Goal: Navigation & Orientation: Find specific page/section

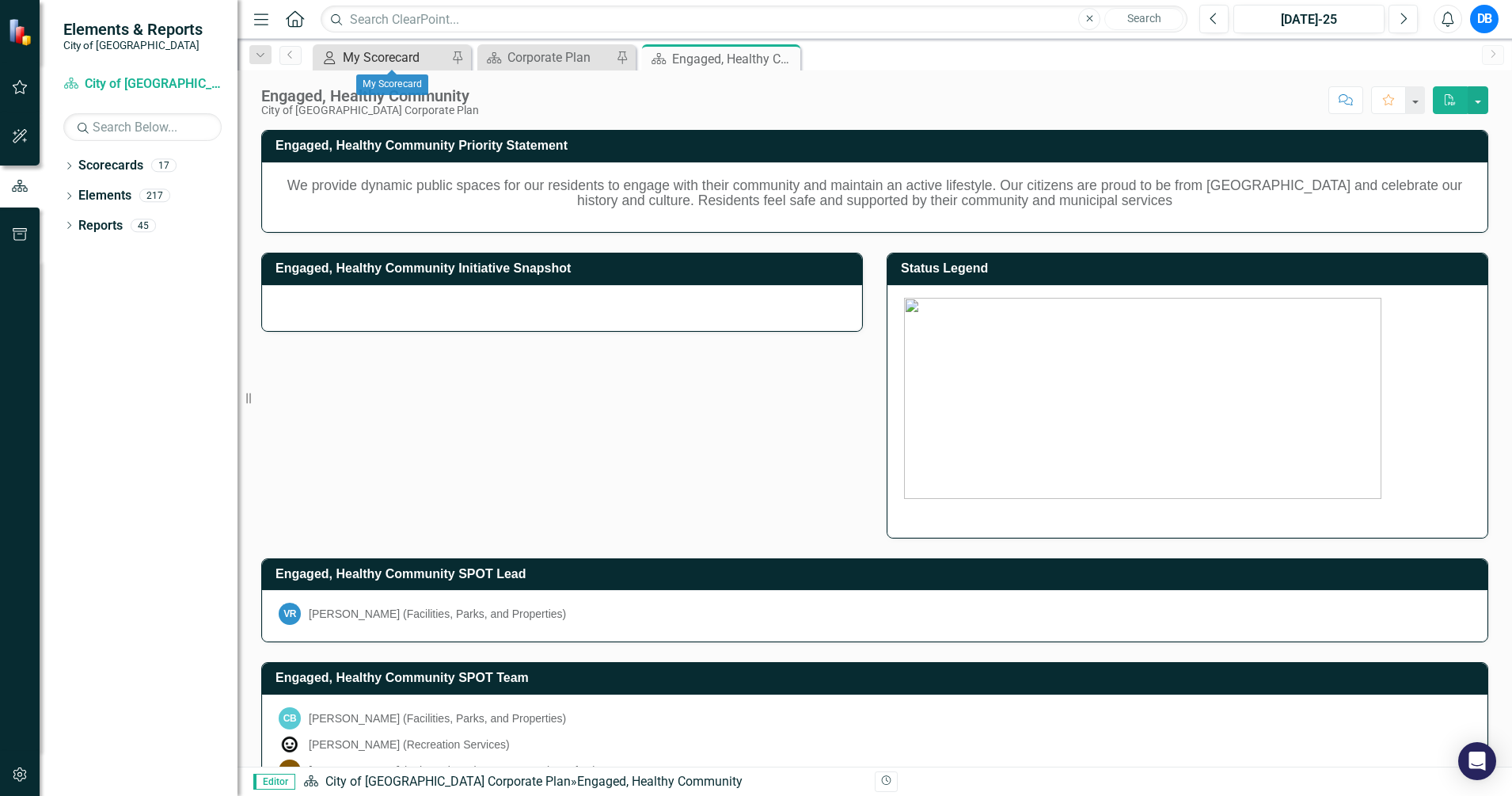
click at [376, 58] on div "My Scorecard" at bounding box center [395, 57] width 105 height 20
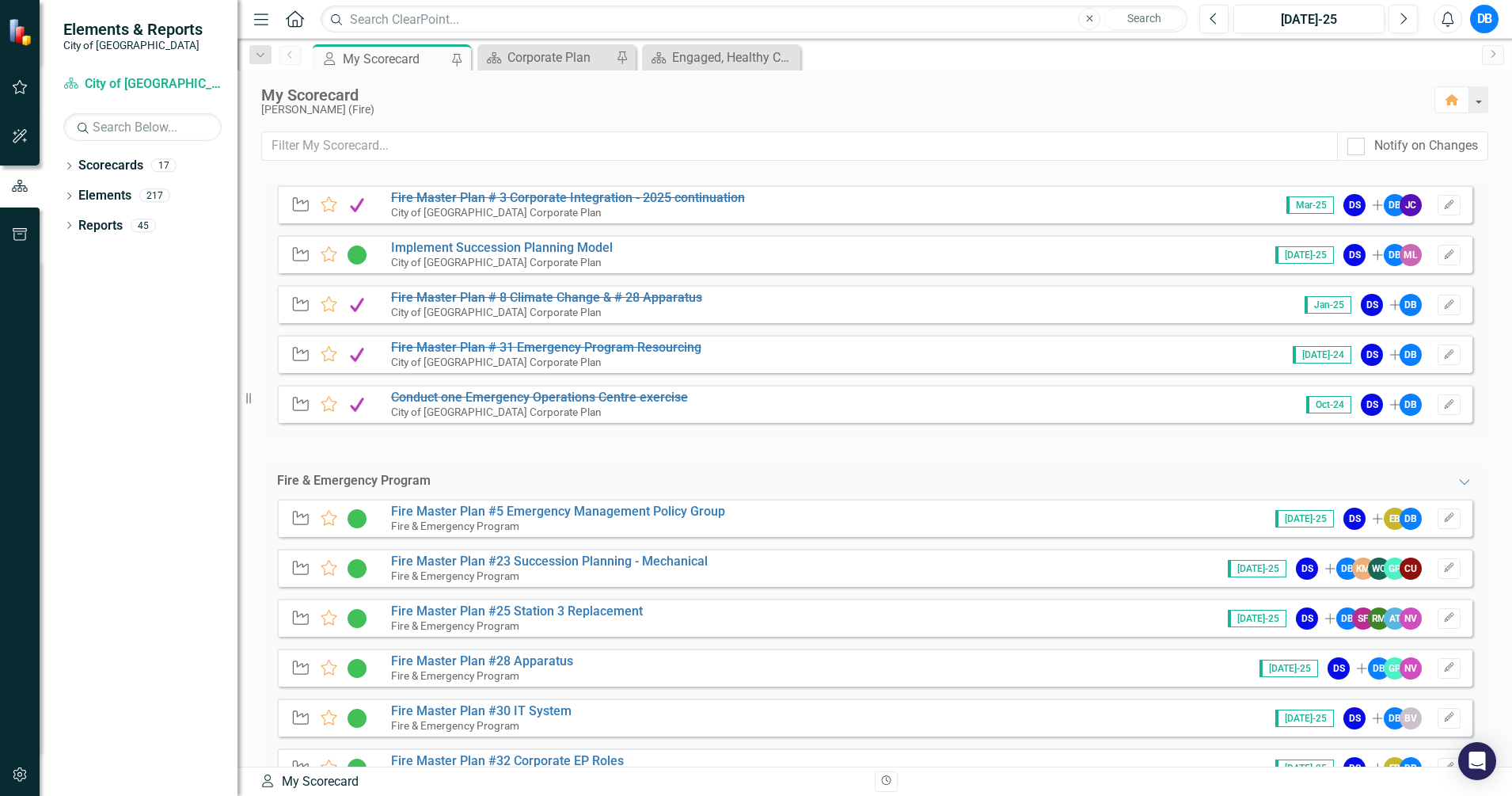
scroll to position [93, 0]
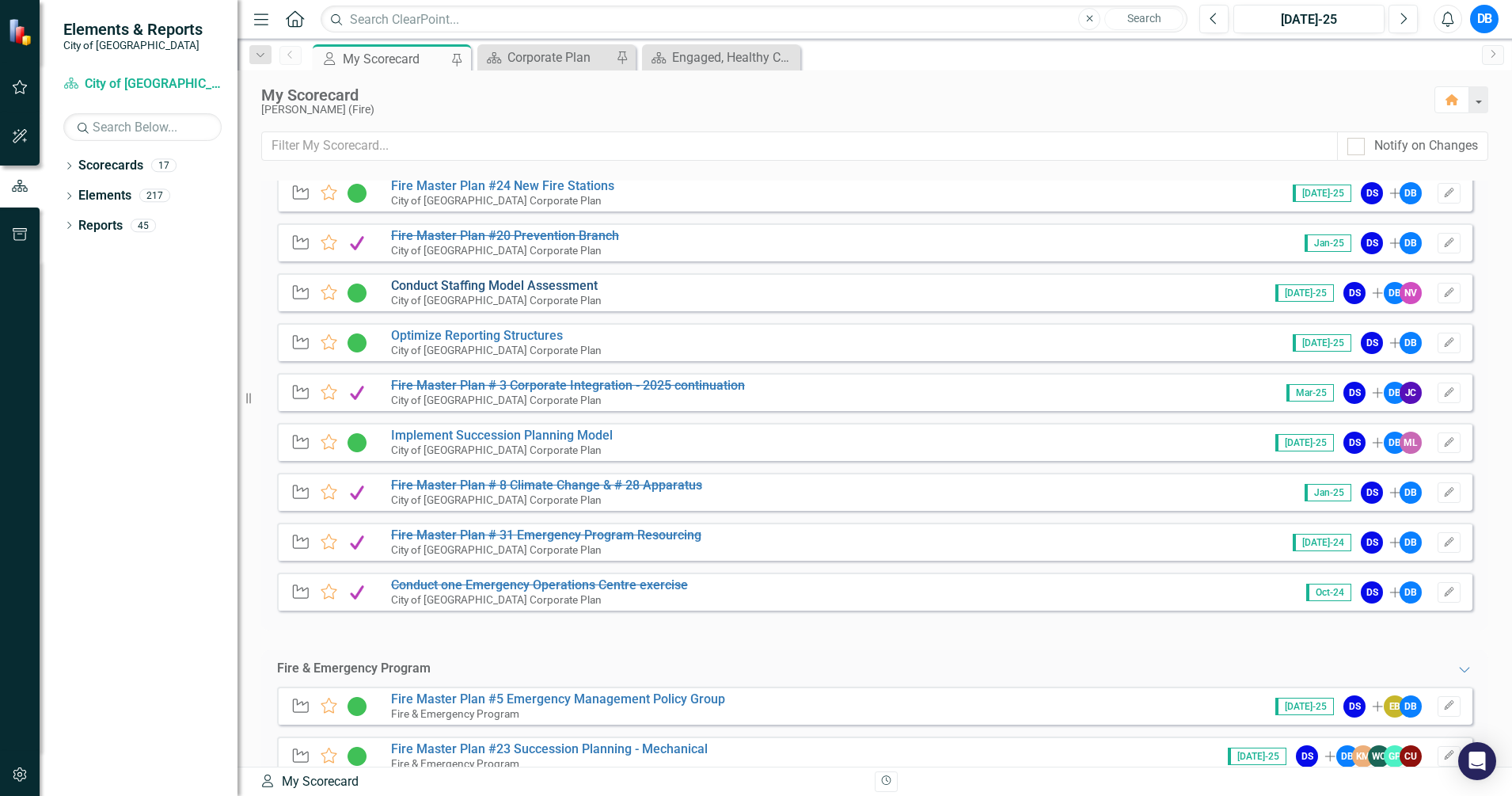
click at [478, 292] on link "Conduct Staffing Model Assessment" at bounding box center [494, 286] width 206 height 15
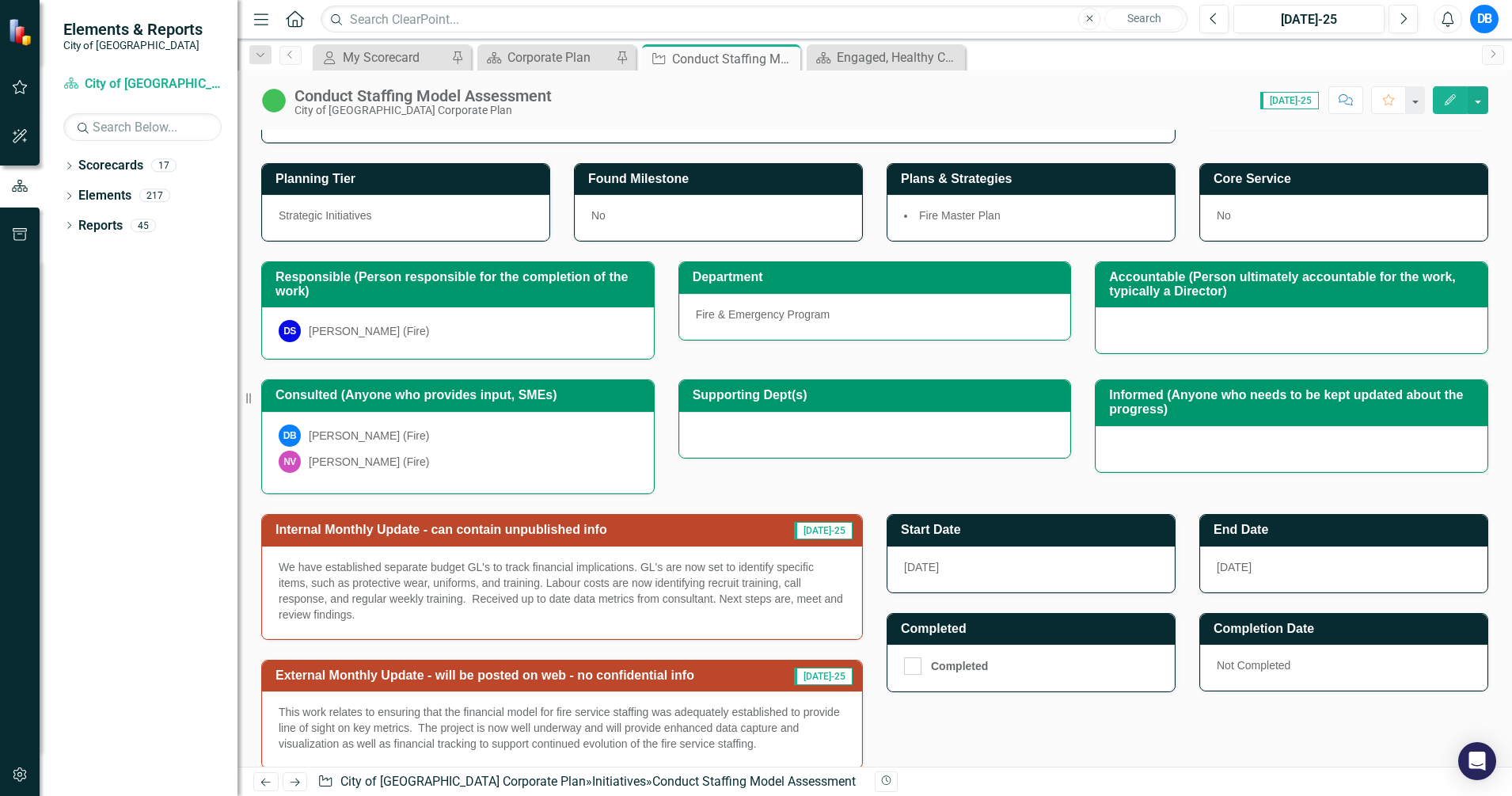
scroll to position [224, 0]
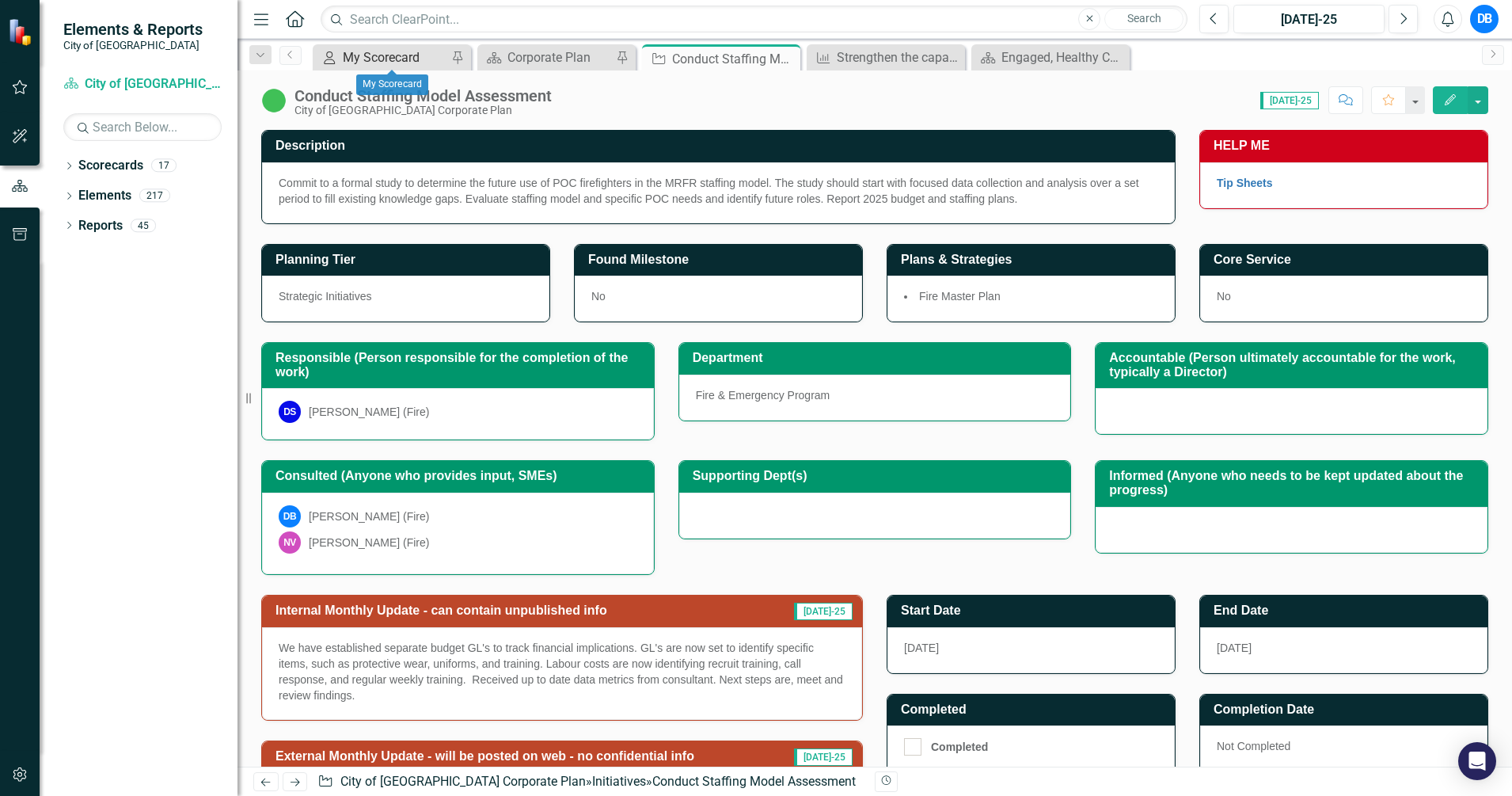
click at [375, 59] on div "My Scorecard" at bounding box center [395, 57] width 105 height 20
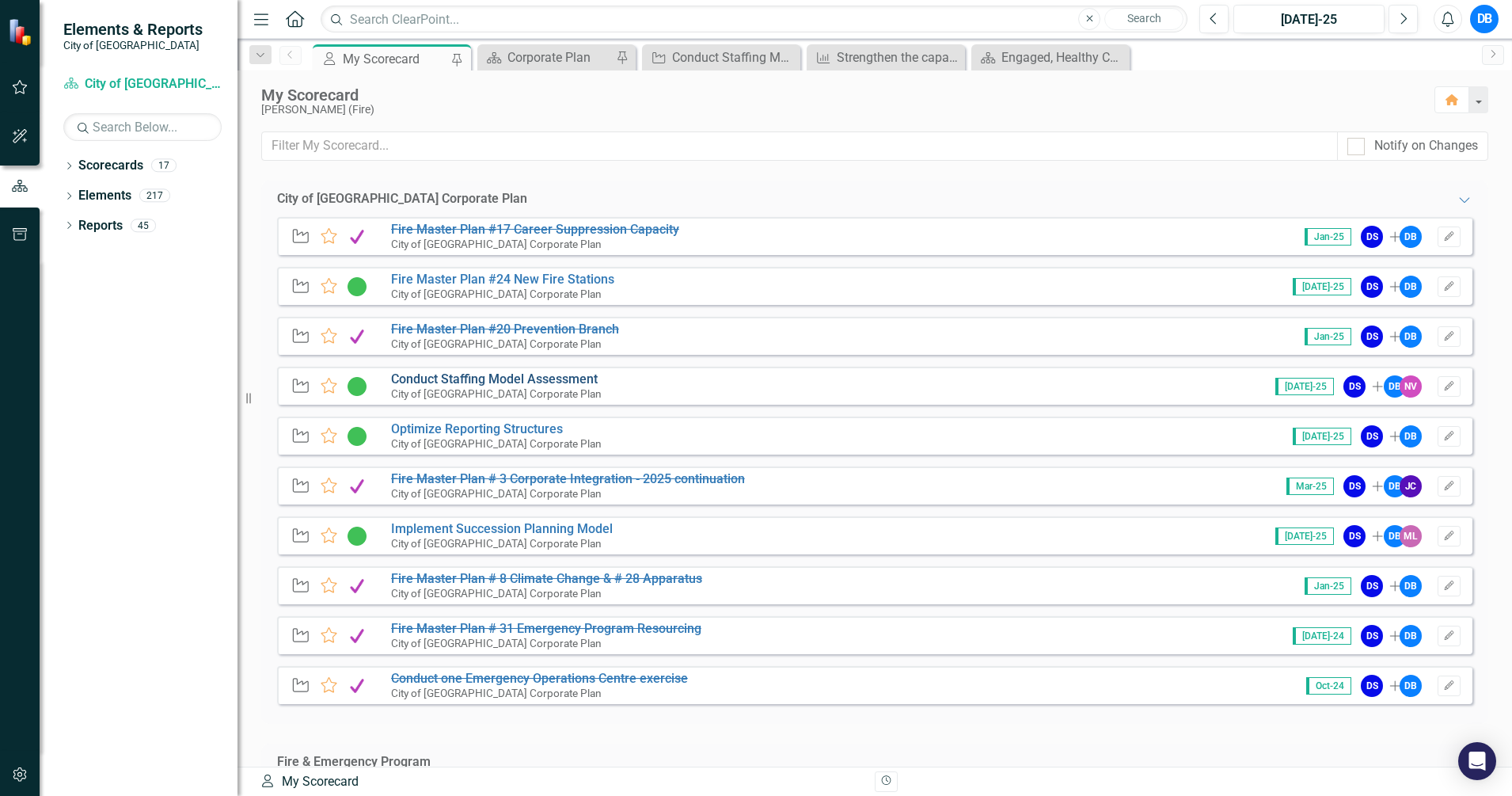
click at [550, 379] on link "Conduct Staffing Model Assessment" at bounding box center [494, 379] width 206 height 15
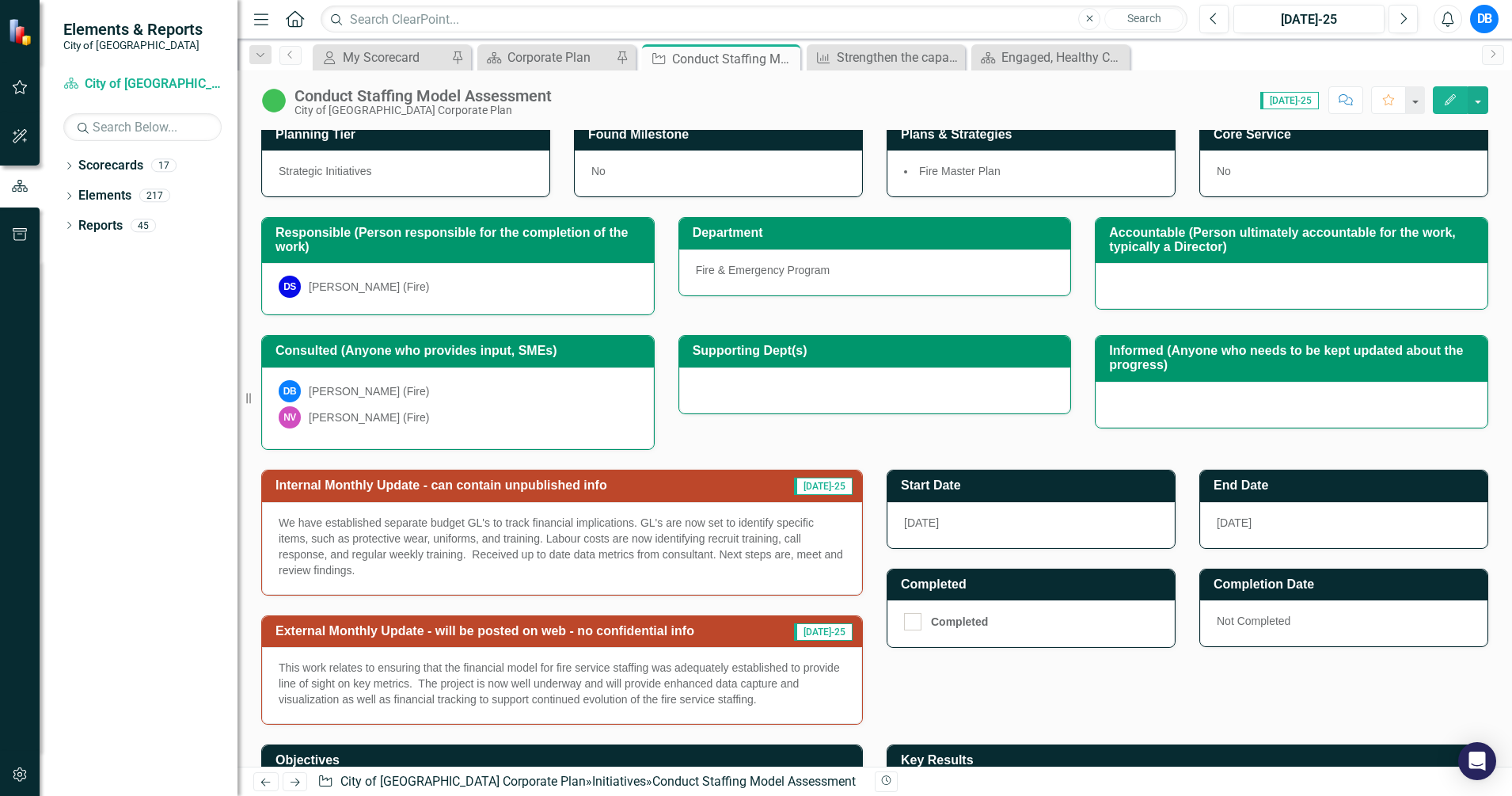
scroll to position [224, 0]
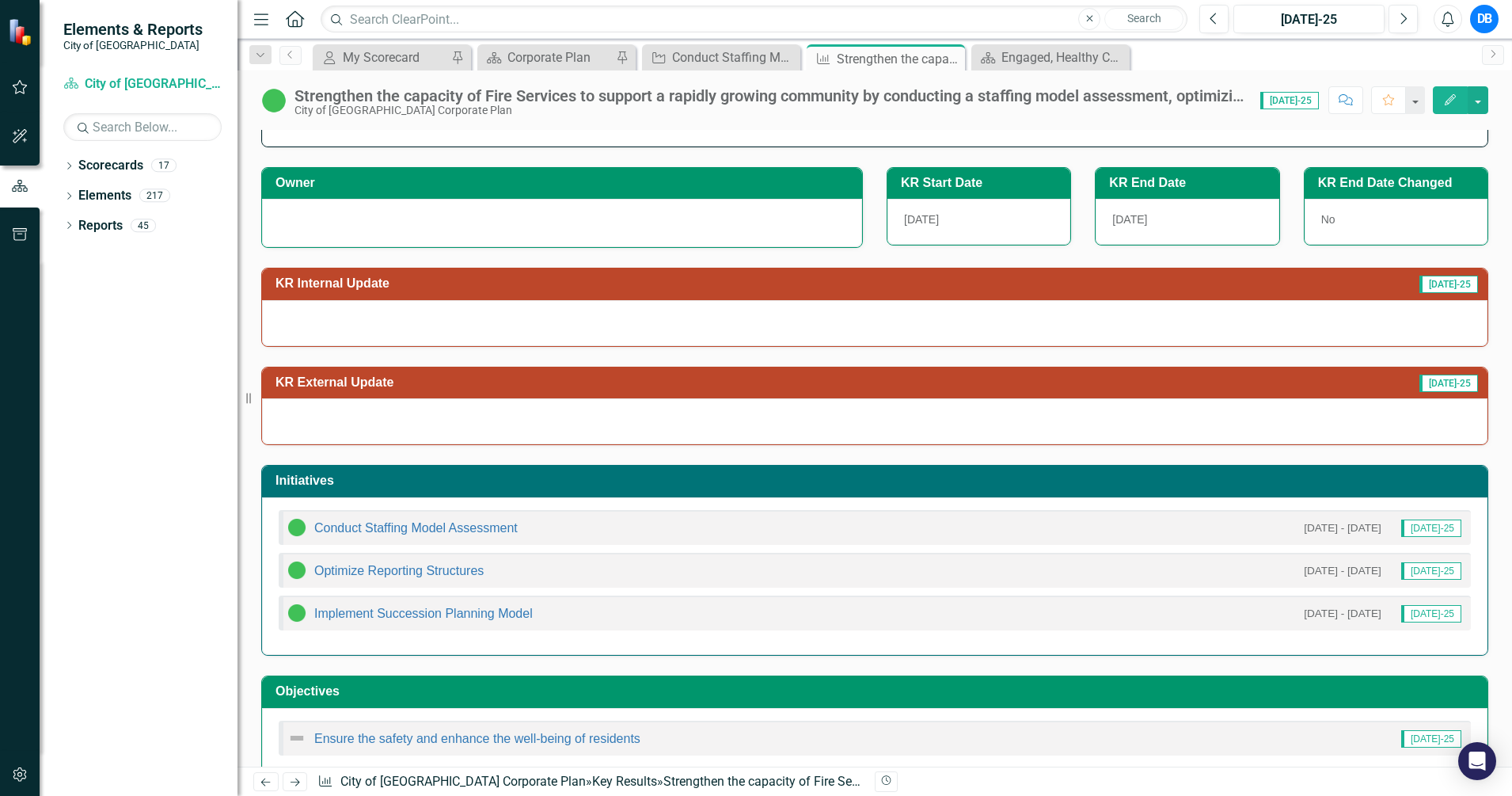
scroll to position [92, 0]
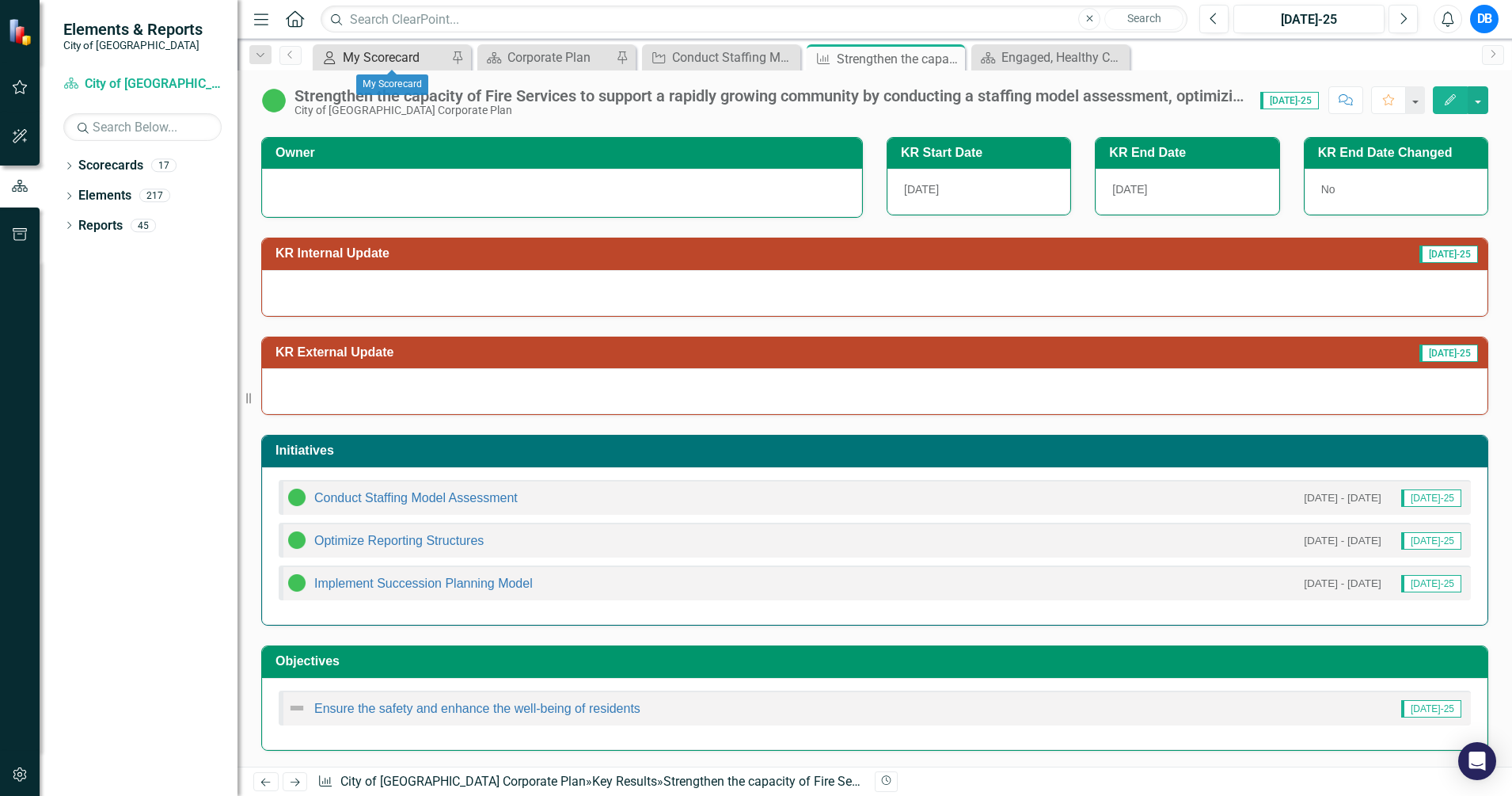
click at [404, 61] on div "My Scorecard" at bounding box center [395, 57] width 105 height 20
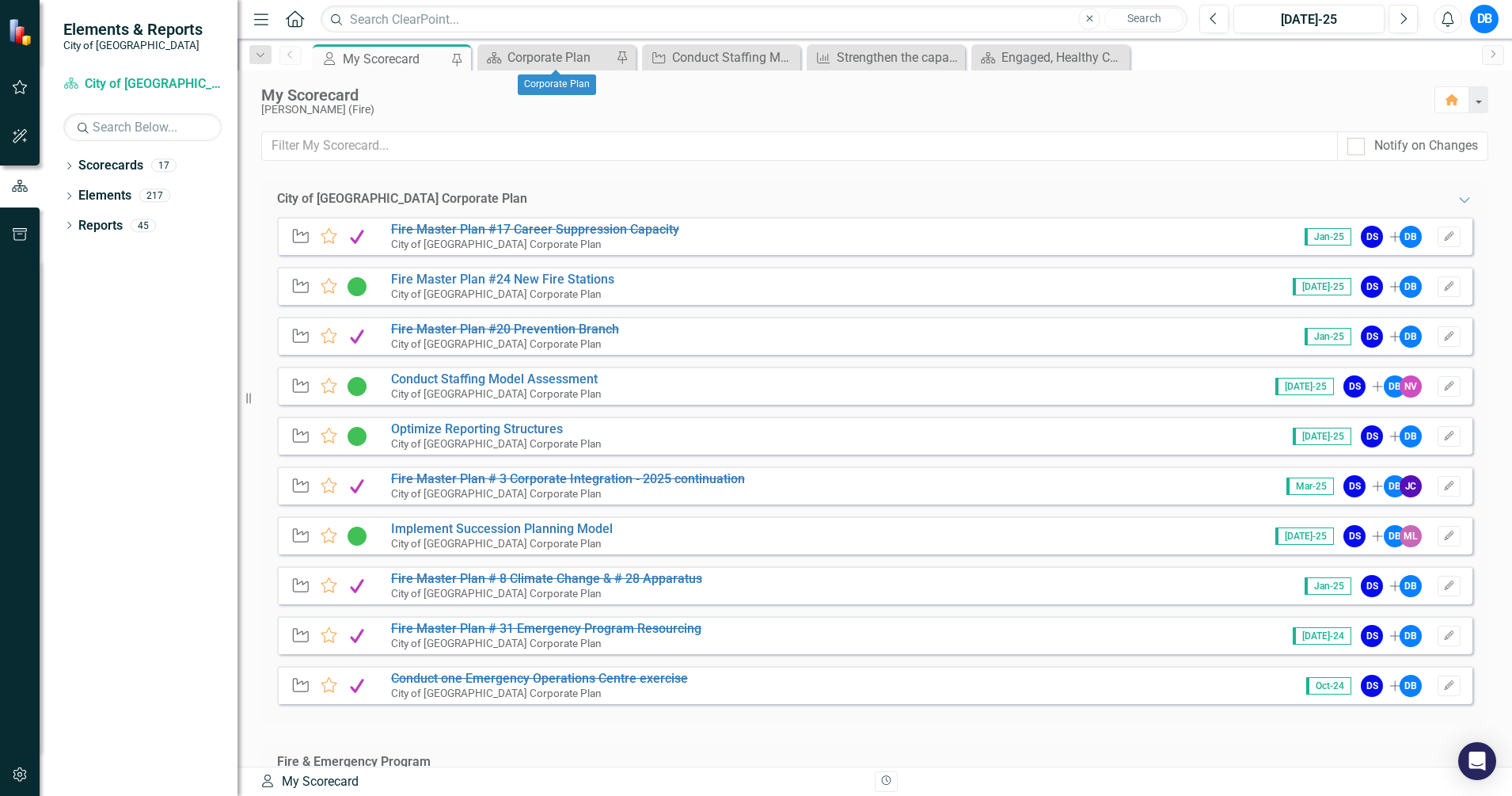
click at [574, 68] on div "Scorecard Corporate Plan Pin" at bounding box center [557, 57] width 158 height 26
click at [569, 64] on div "Corporate Plan" at bounding box center [560, 57] width 105 height 20
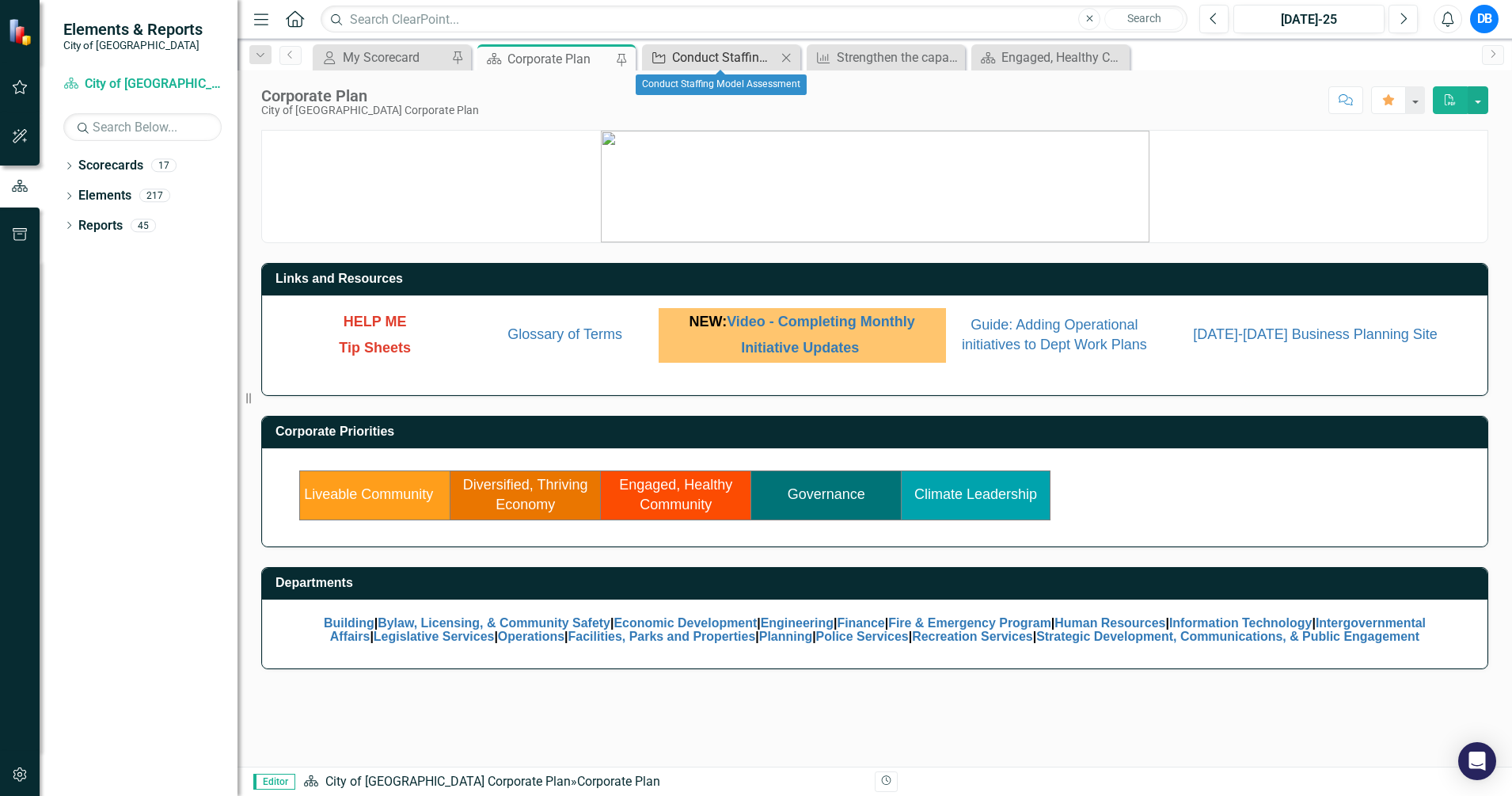
click at [729, 57] on div "Conduct Staffing Model Assessment" at bounding box center [725, 57] width 105 height 20
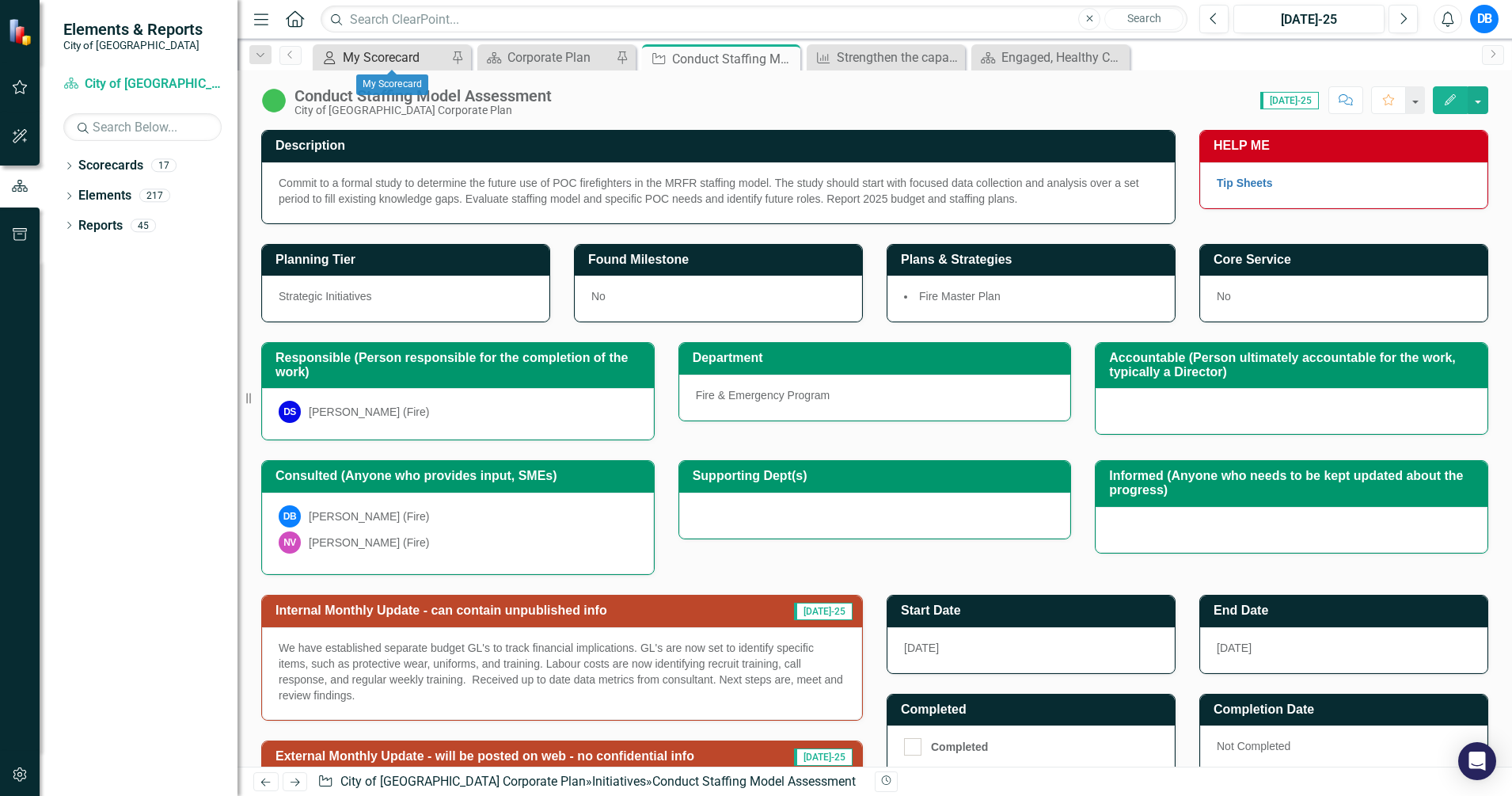
click at [393, 55] on div "My Scorecard" at bounding box center [395, 57] width 105 height 20
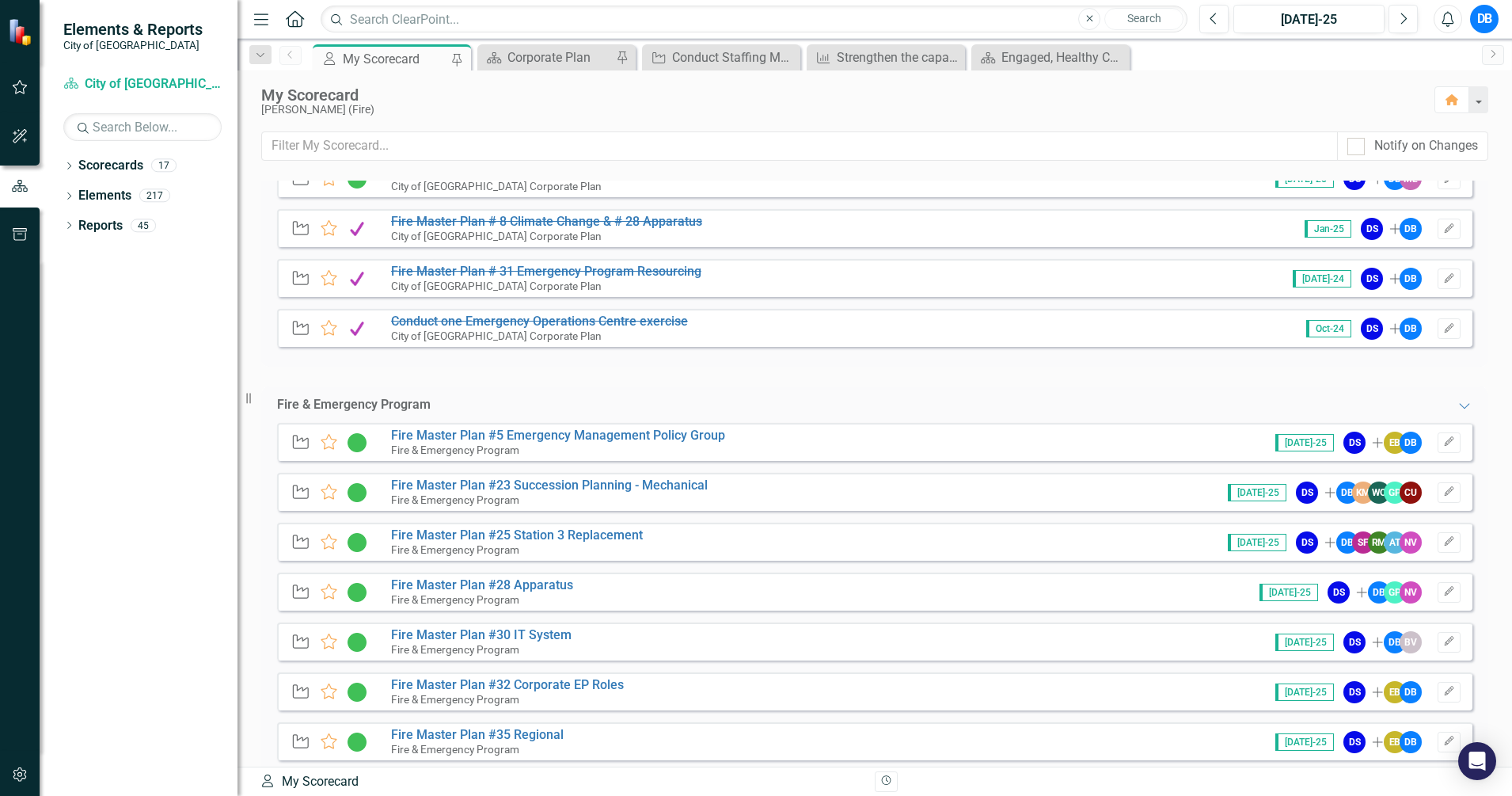
scroll to position [391, 0]
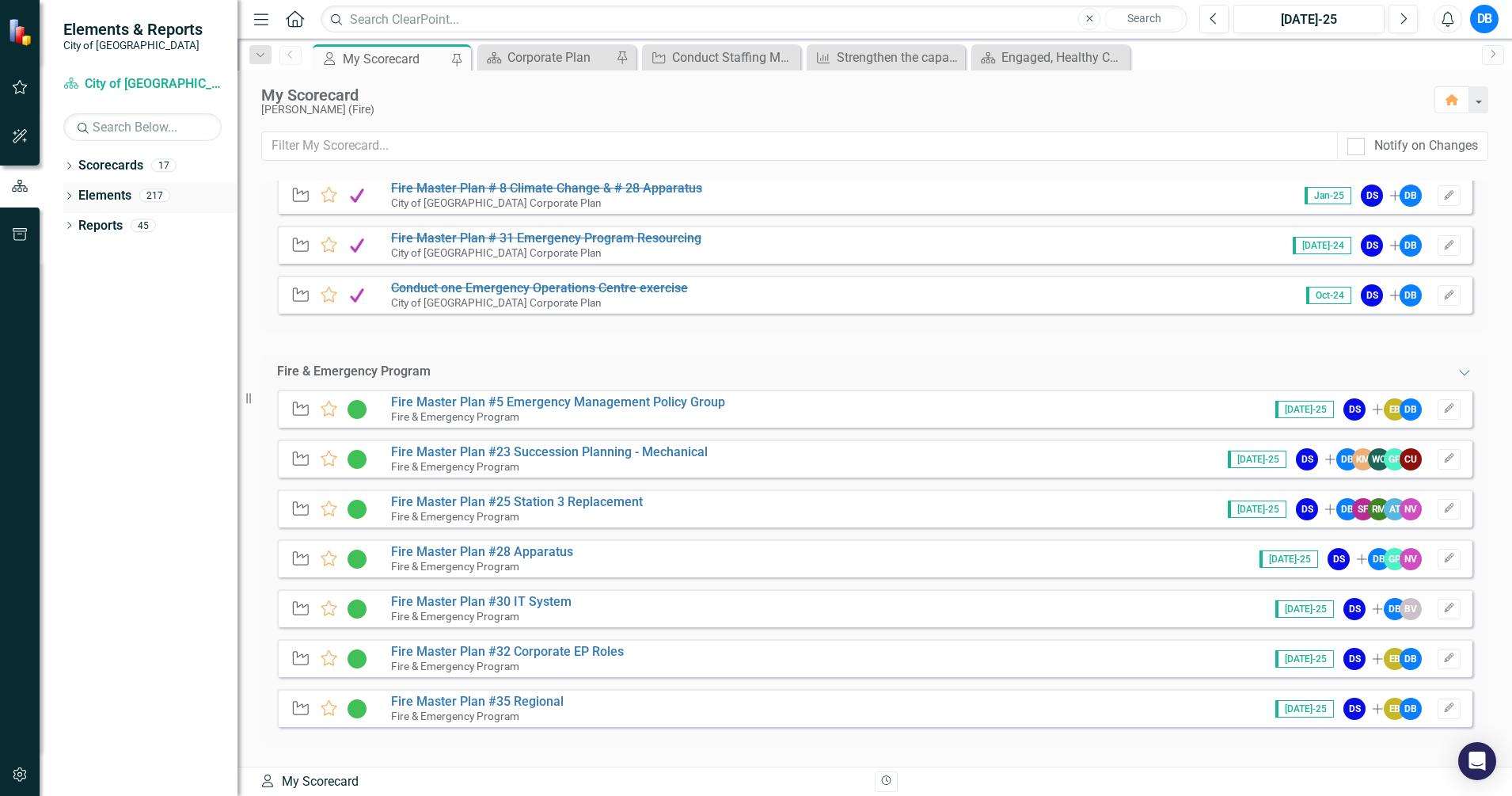
click at [90, 194] on link "Elements" at bounding box center [105, 197] width 53 height 18
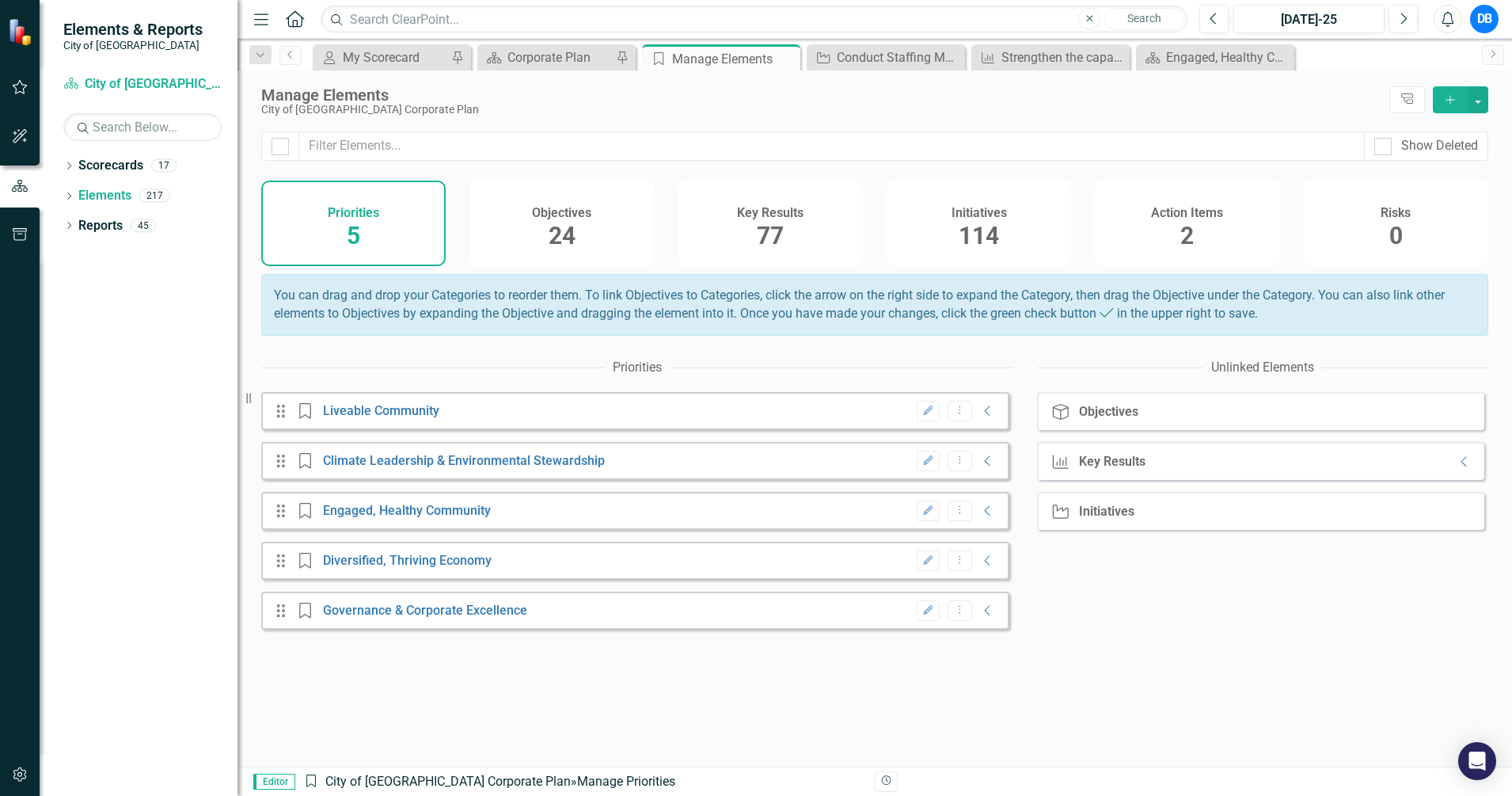
click at [580, 226] on div "Objectives 24" at bounding box center [562, 223] width 185 height 86
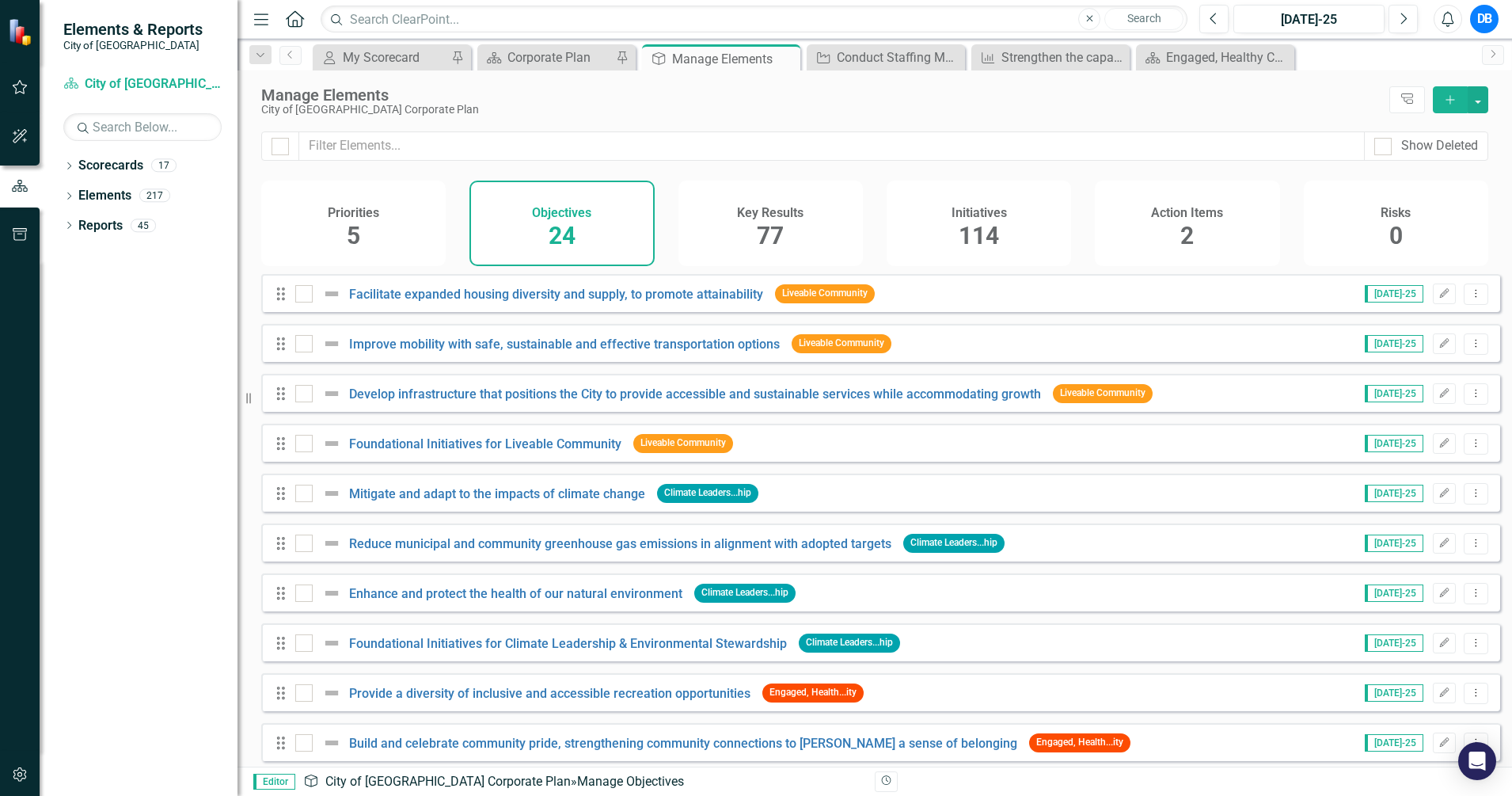
click at [367, 231] on div "Priorities 5" at bounding box center [354, 223] width 185 height 86
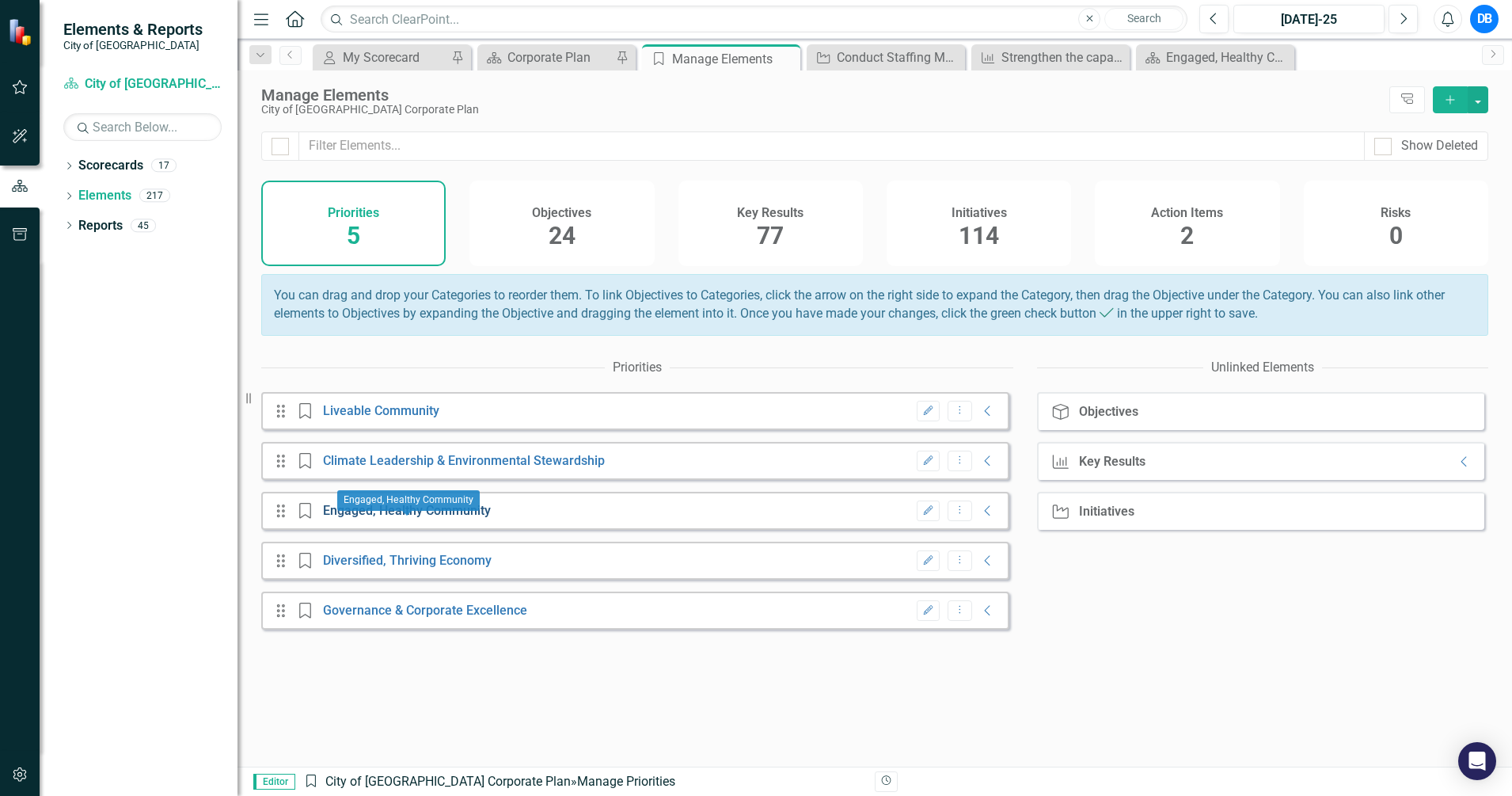
click at [414, 518] on link "Engaged, Healthy Community" at bounding box center [407, 510] width 168 height 15
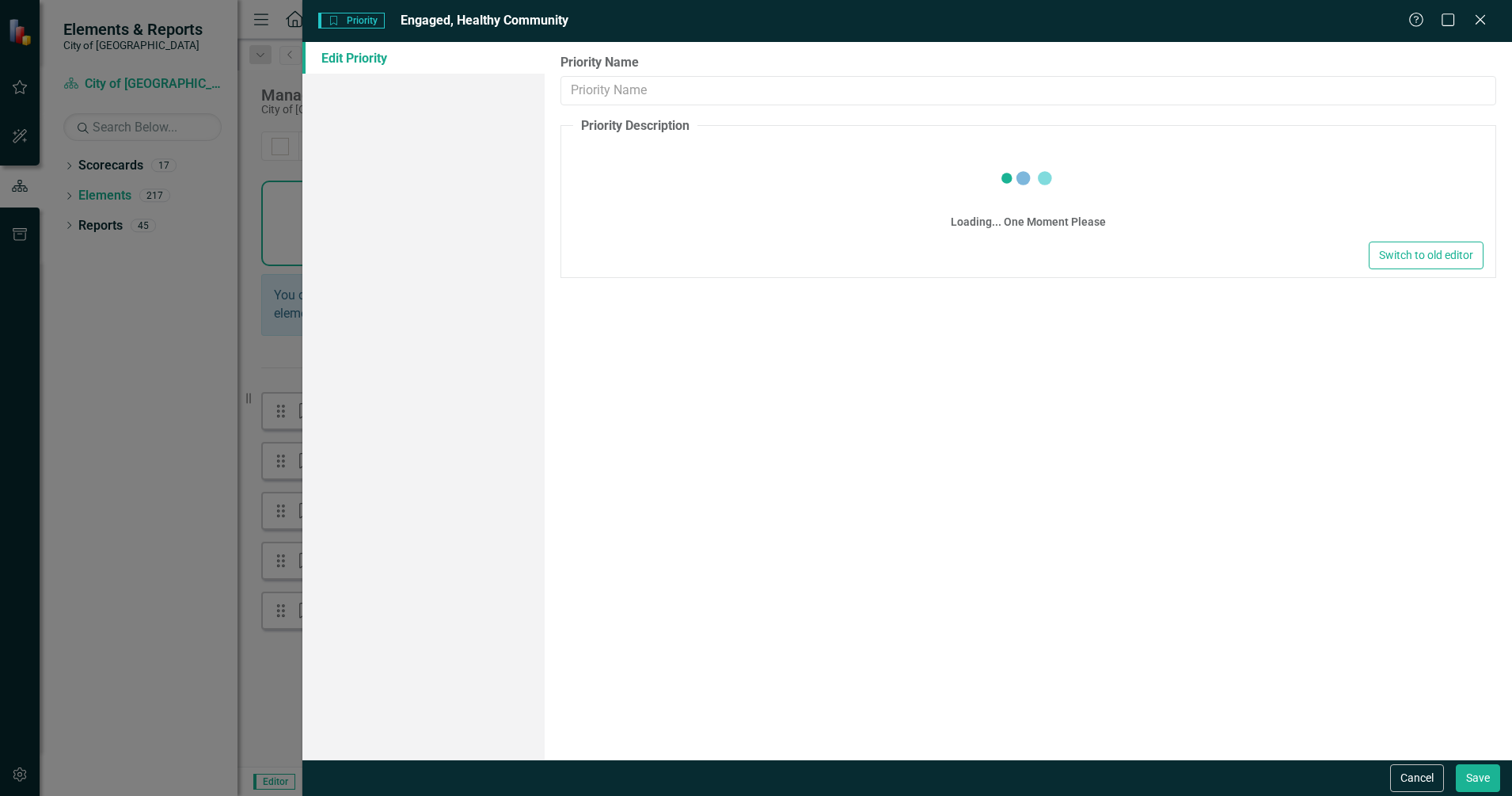
type input "Engaged, Healthy Community"
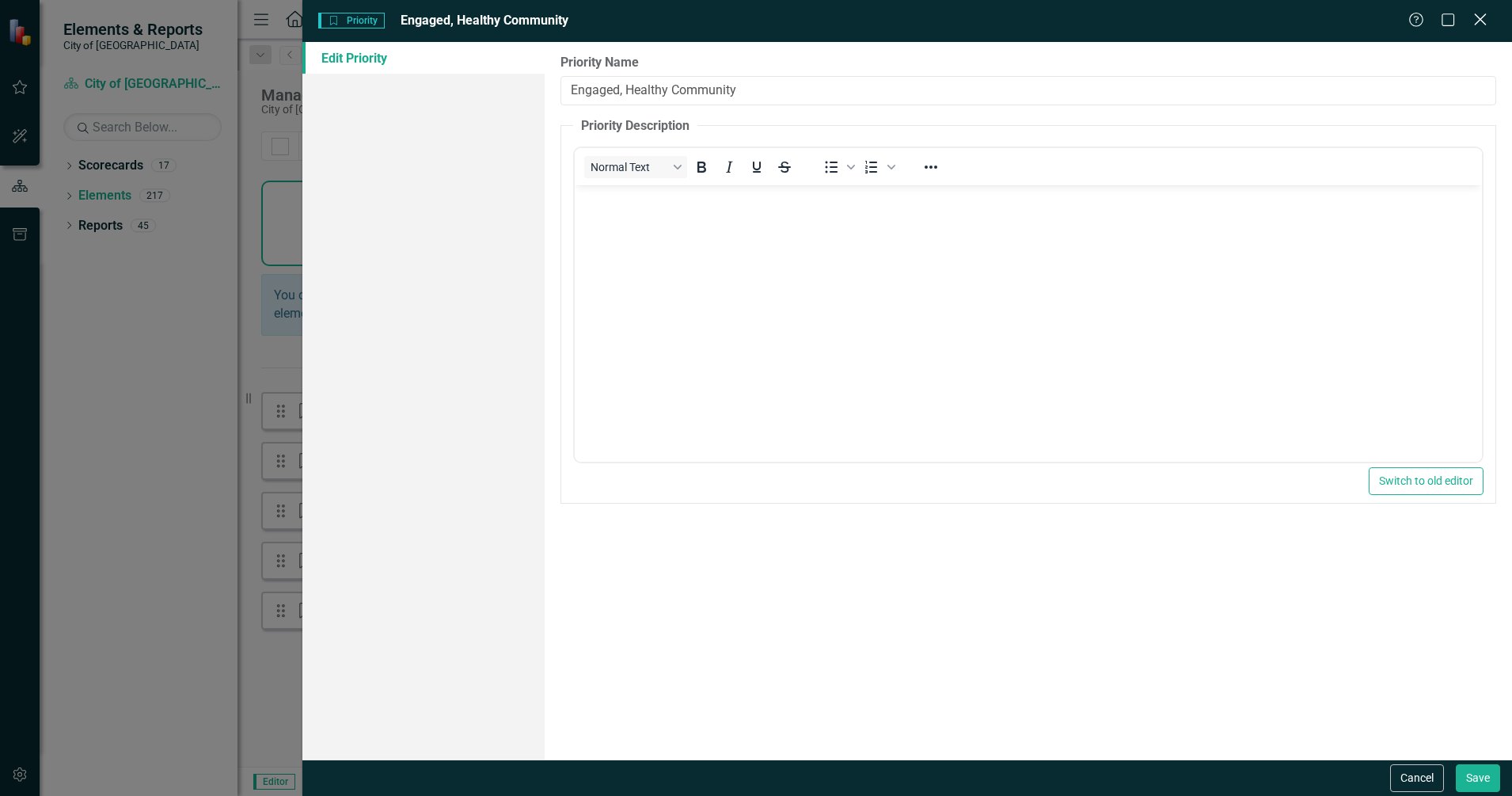
click at [1478, 23] on icon at bounding box center [1480, 19] width 12 height 12
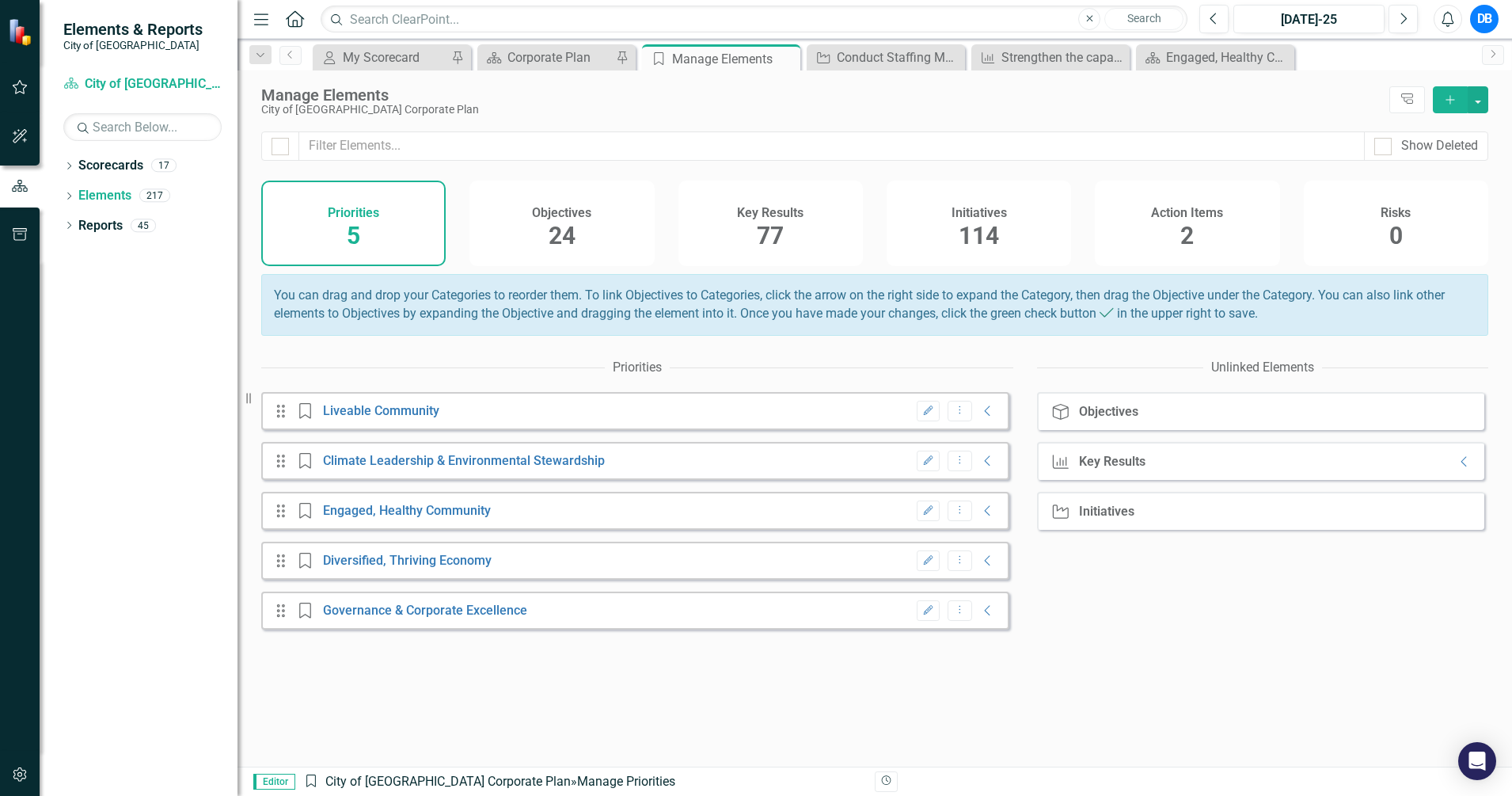
click at [588, 234] on div "Objectives 24" at bounding box center [562, 223] width 185 height 86
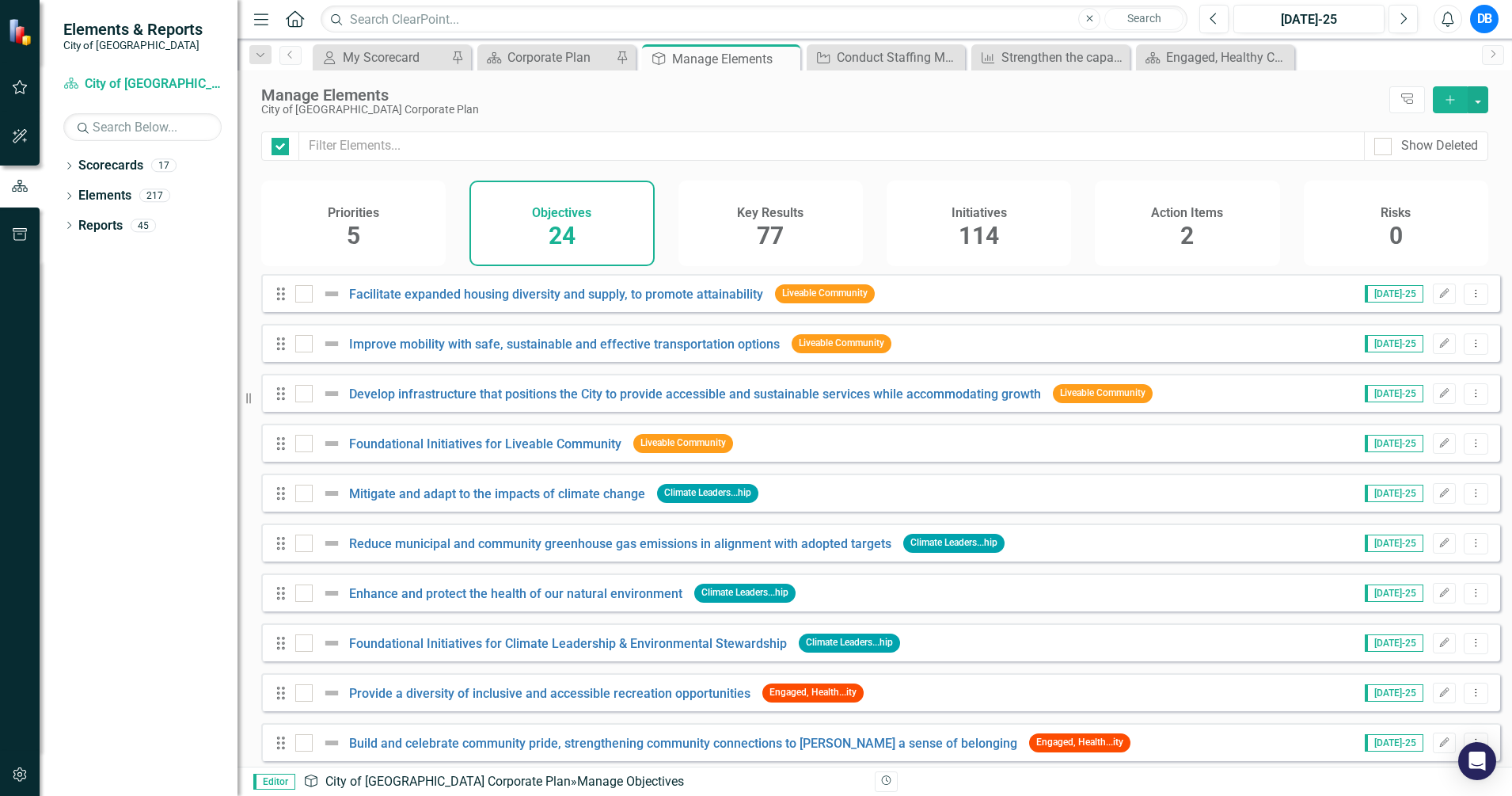
checkbox input "false"
click at [384, 232] on div "Priorities 5" at bounding box center [354, 223] width 185 height 86
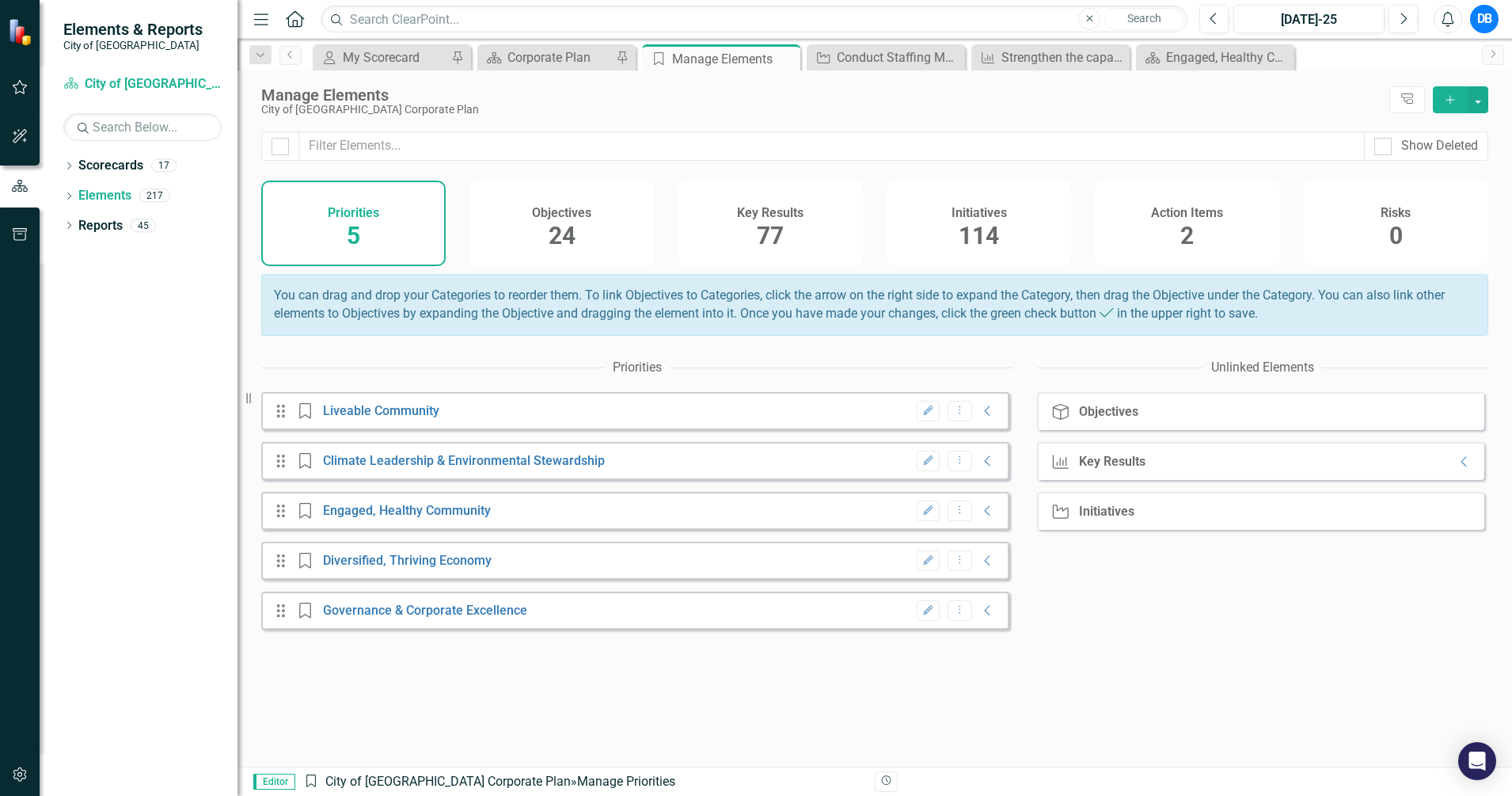
click at [581, 213] on h4 "Objectives" at bounding box center [561, 212] width 59 height 14
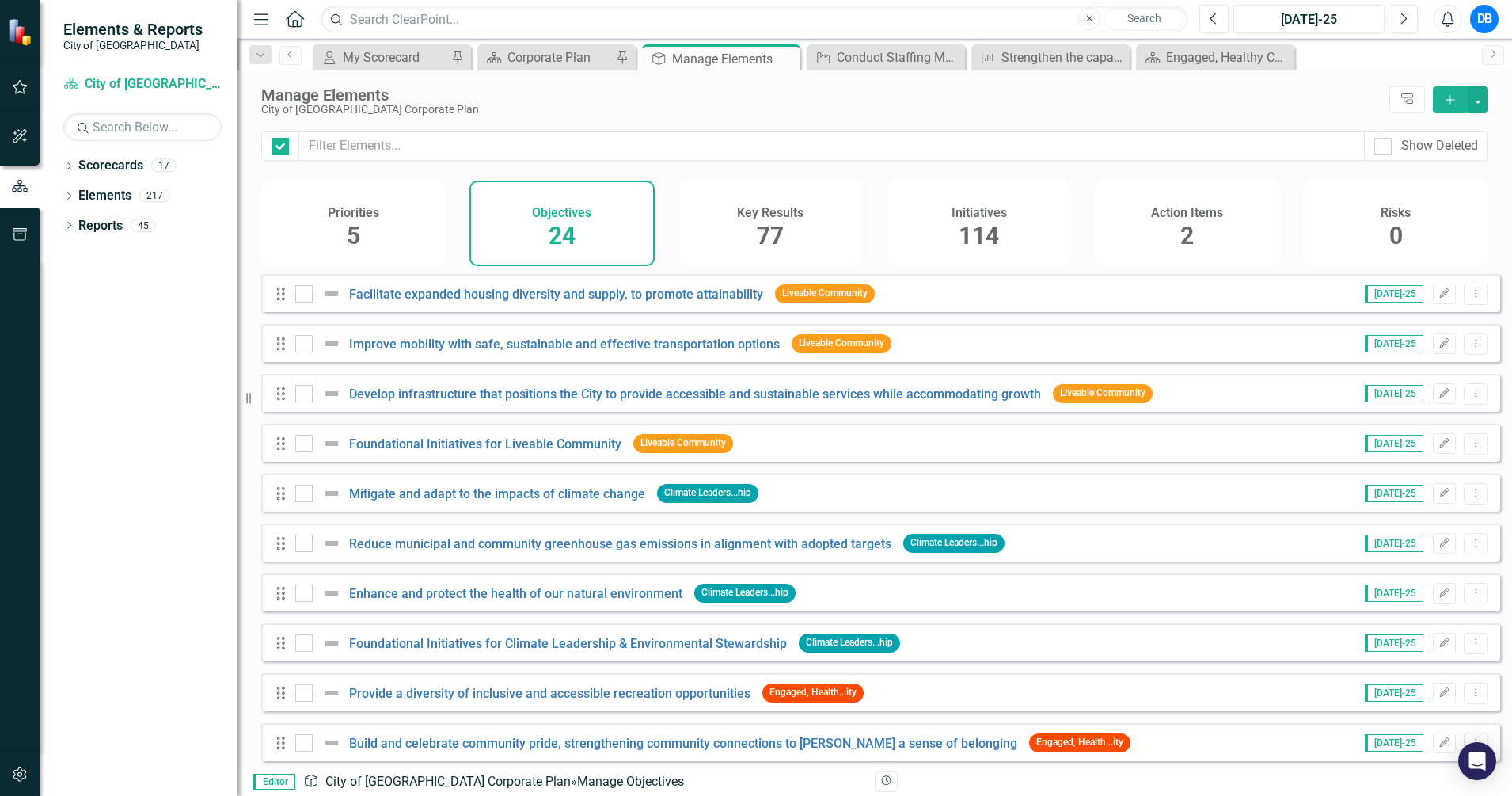
checkbox input "false"
click at [395, 56] on div "My Scorecard" at bounding box center [395, 57] width 105 height 20
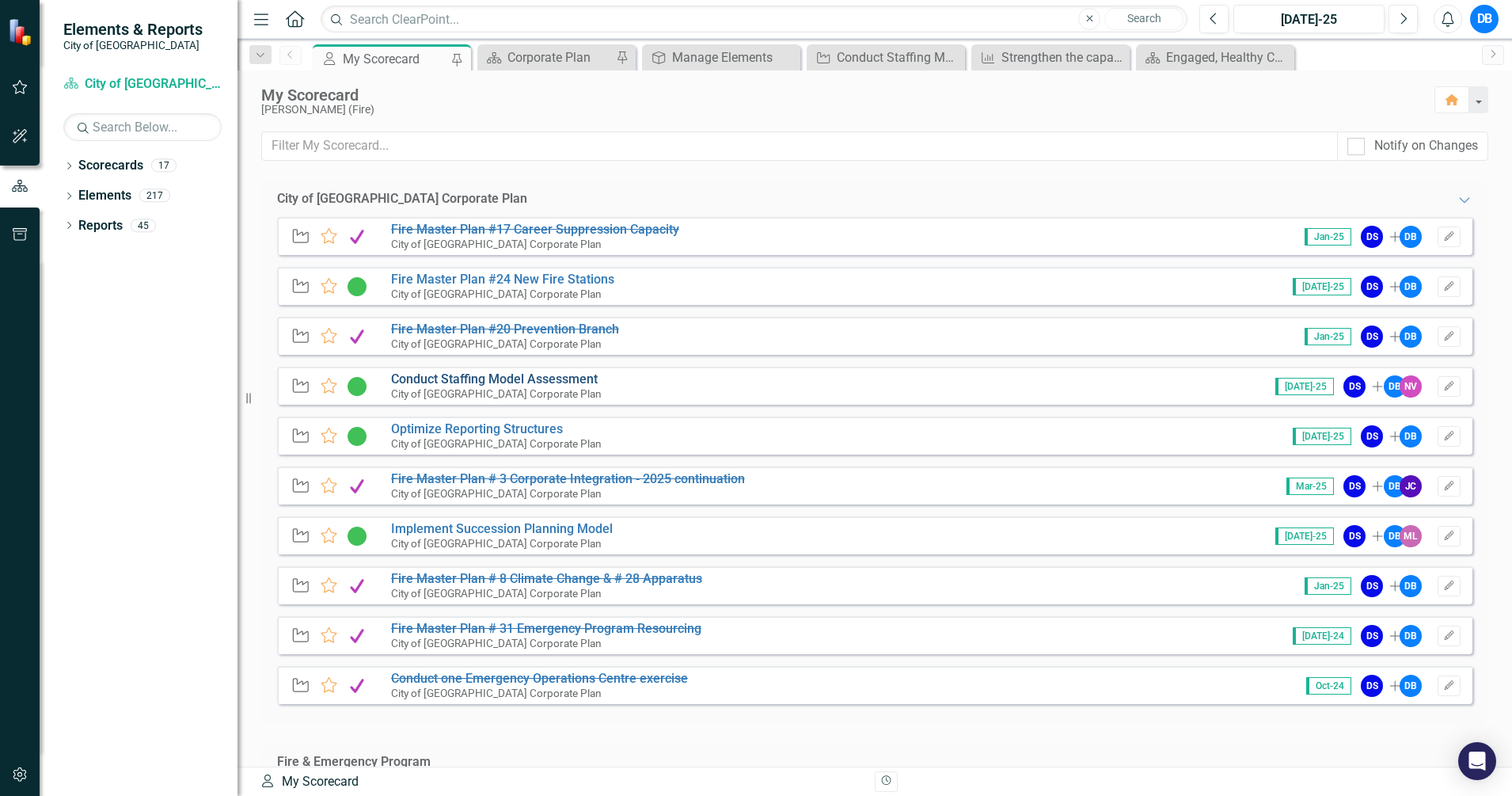
click at [422, 376] on link "Conduct Staffing Model Assessment" at bounding box center [494, 379] width 206 height 15
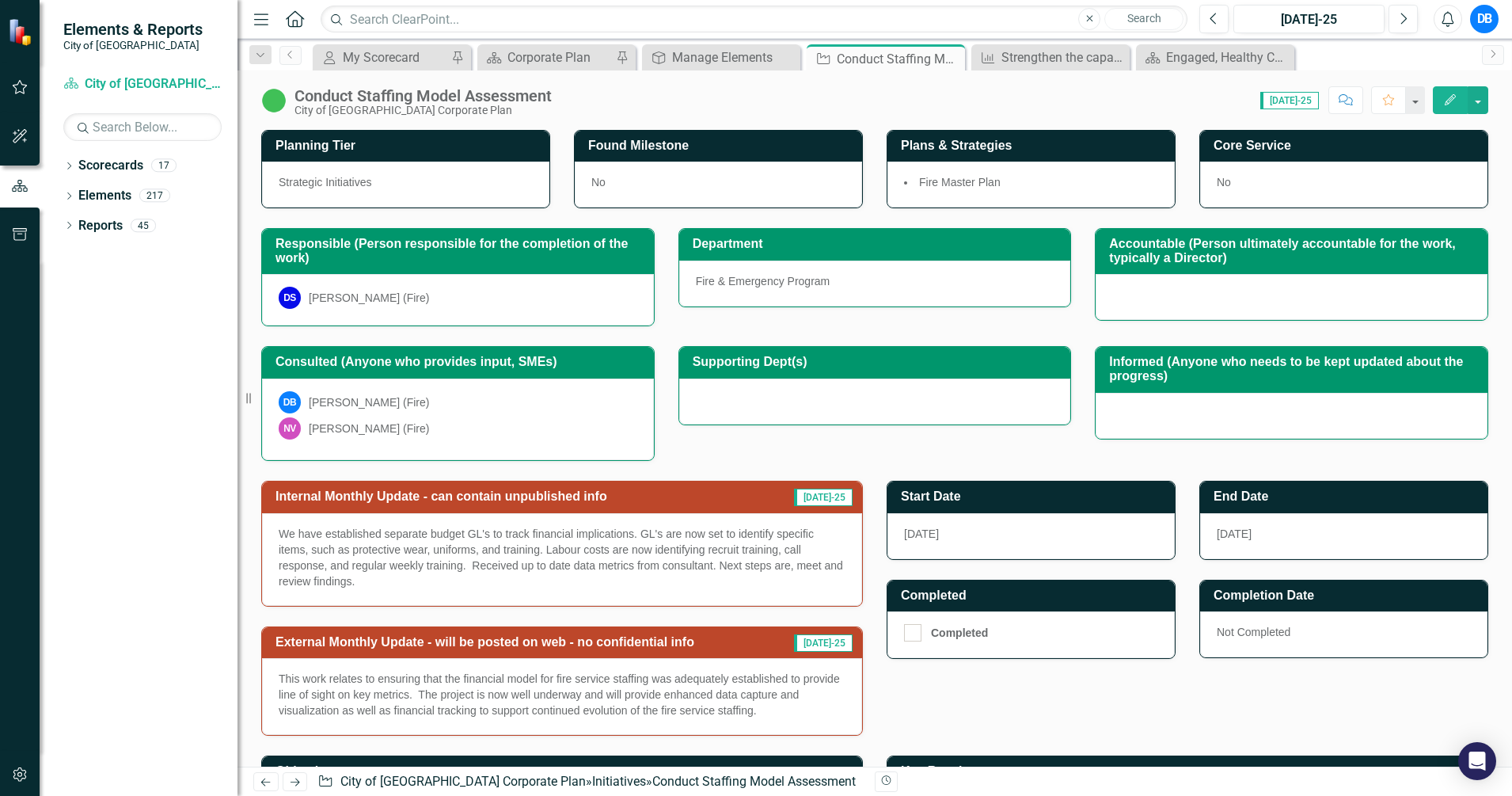
scroll to position [224, 0]
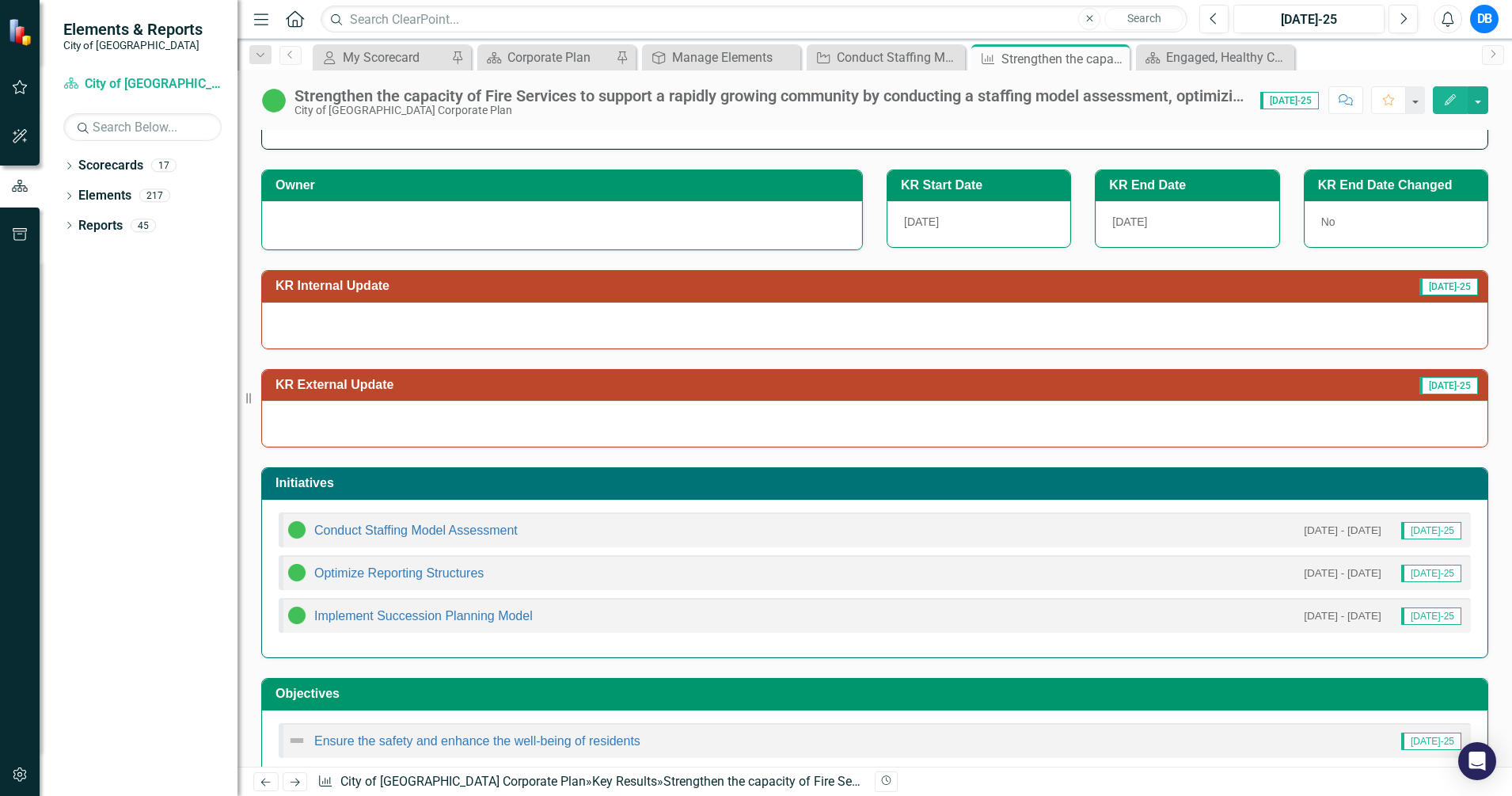
scroll to position [92, 0]
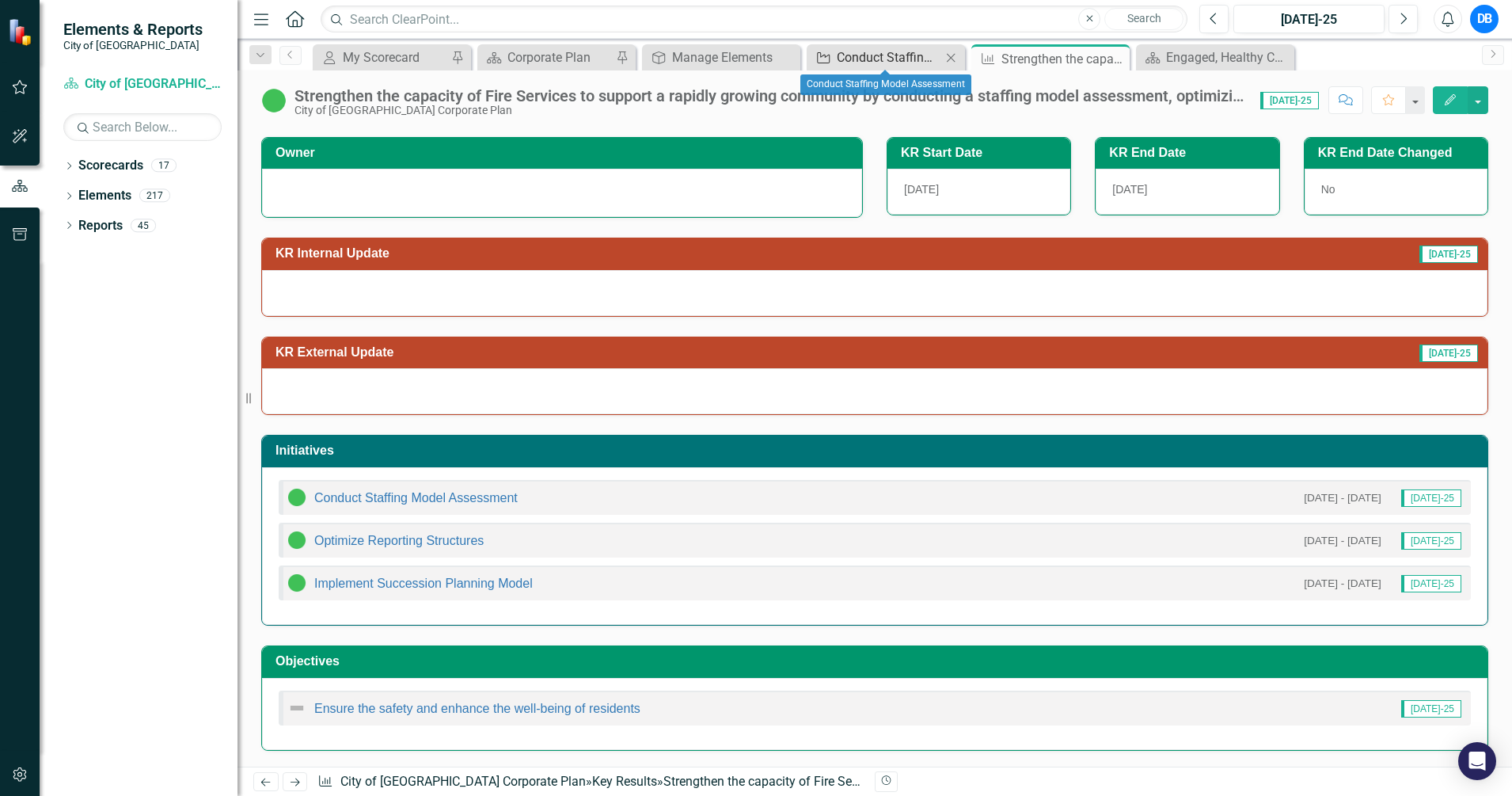
click at [892, 57] on div "Conduct Staffing Model Assessment" at bounding box center [890, 57] width 105 height 20
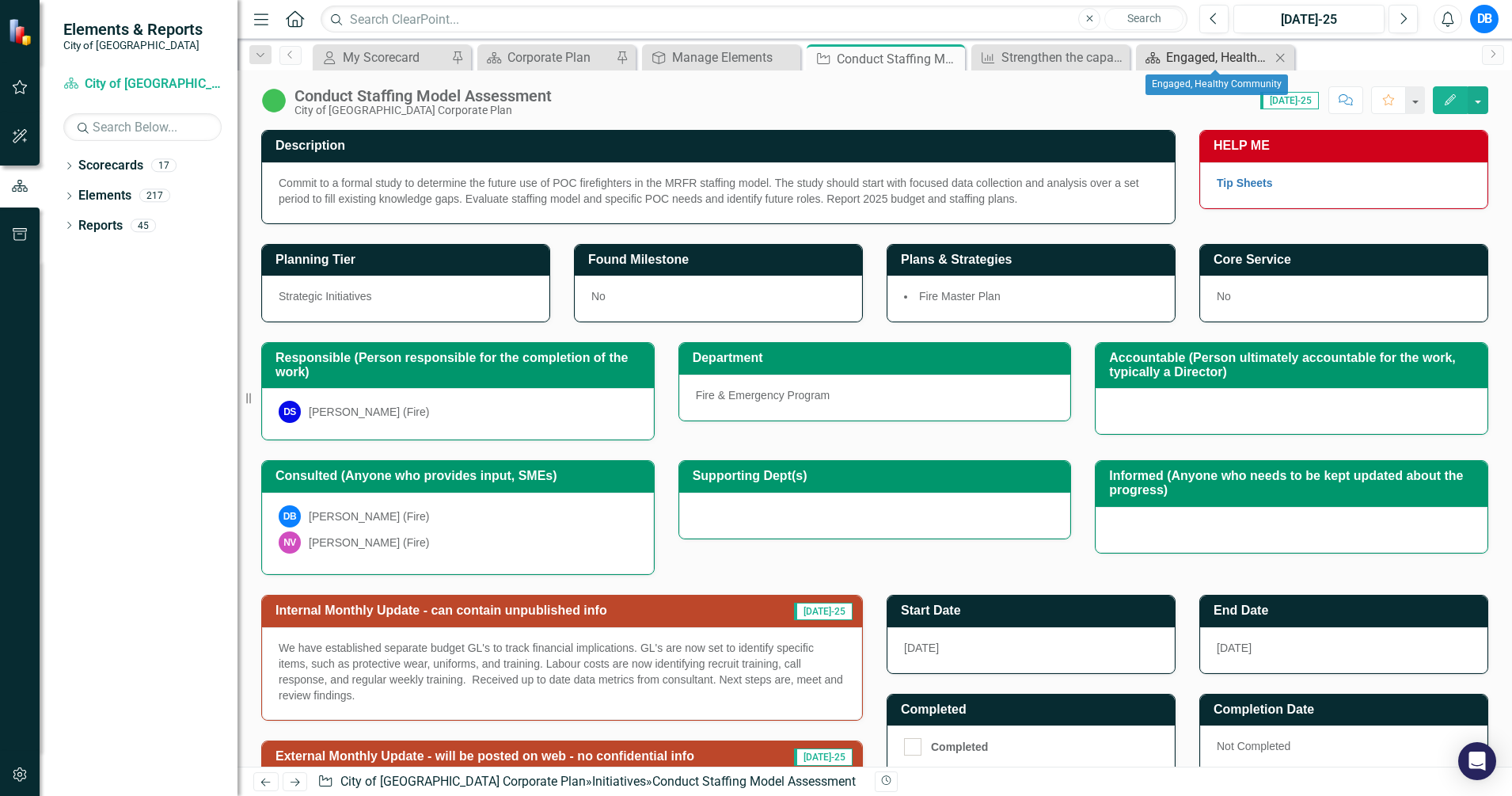
click at [1212, 59] on div "Engaged, Healthy Community" at bounding box center [1218, 57] width 105 height 20
click at [126, 192] on link "Elements" at bounding box center [105, 197] width 53 height 18
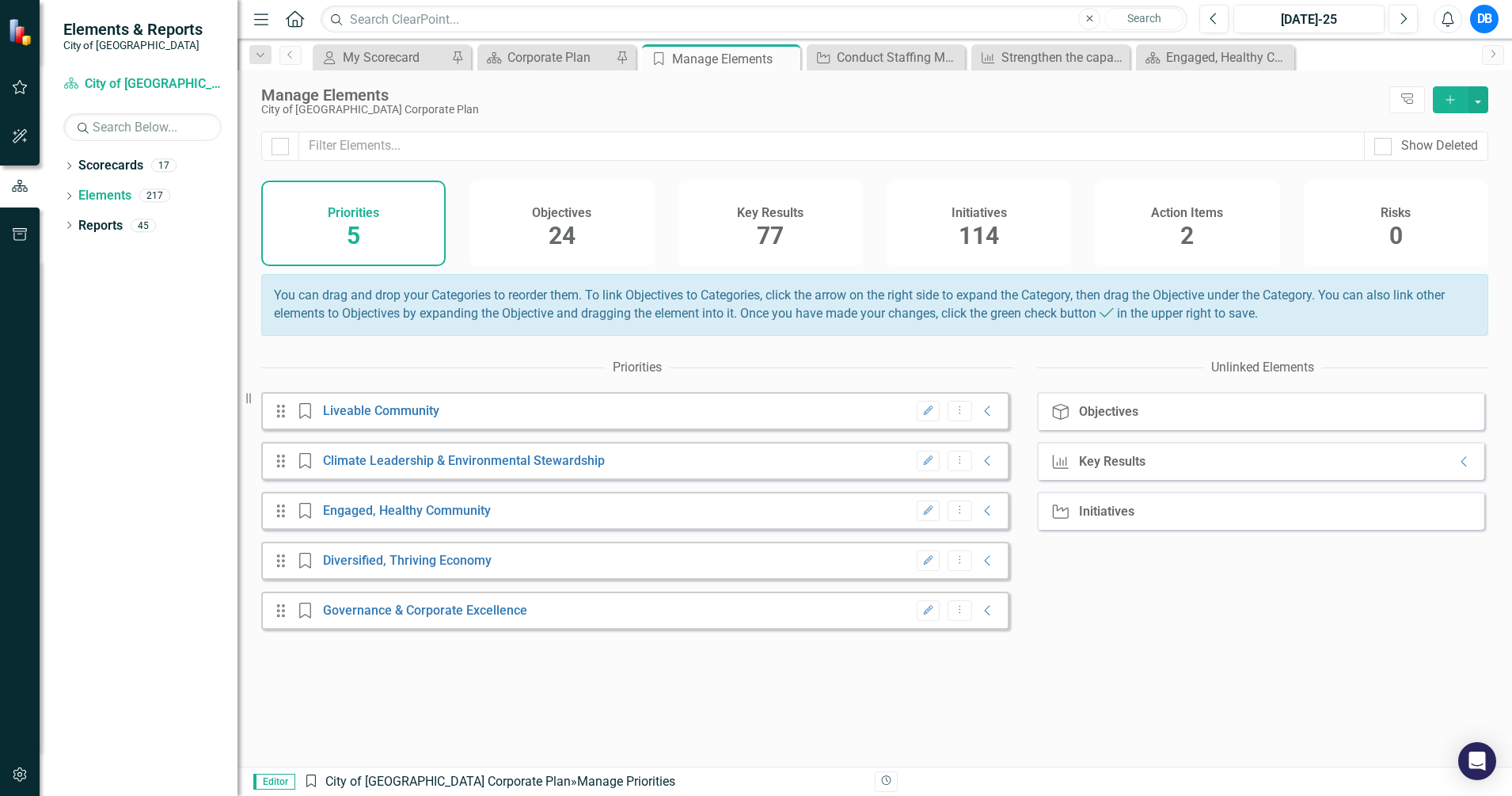
click at [767, 235] on span "77" at bounding box center [771, 235] width 27 height 27
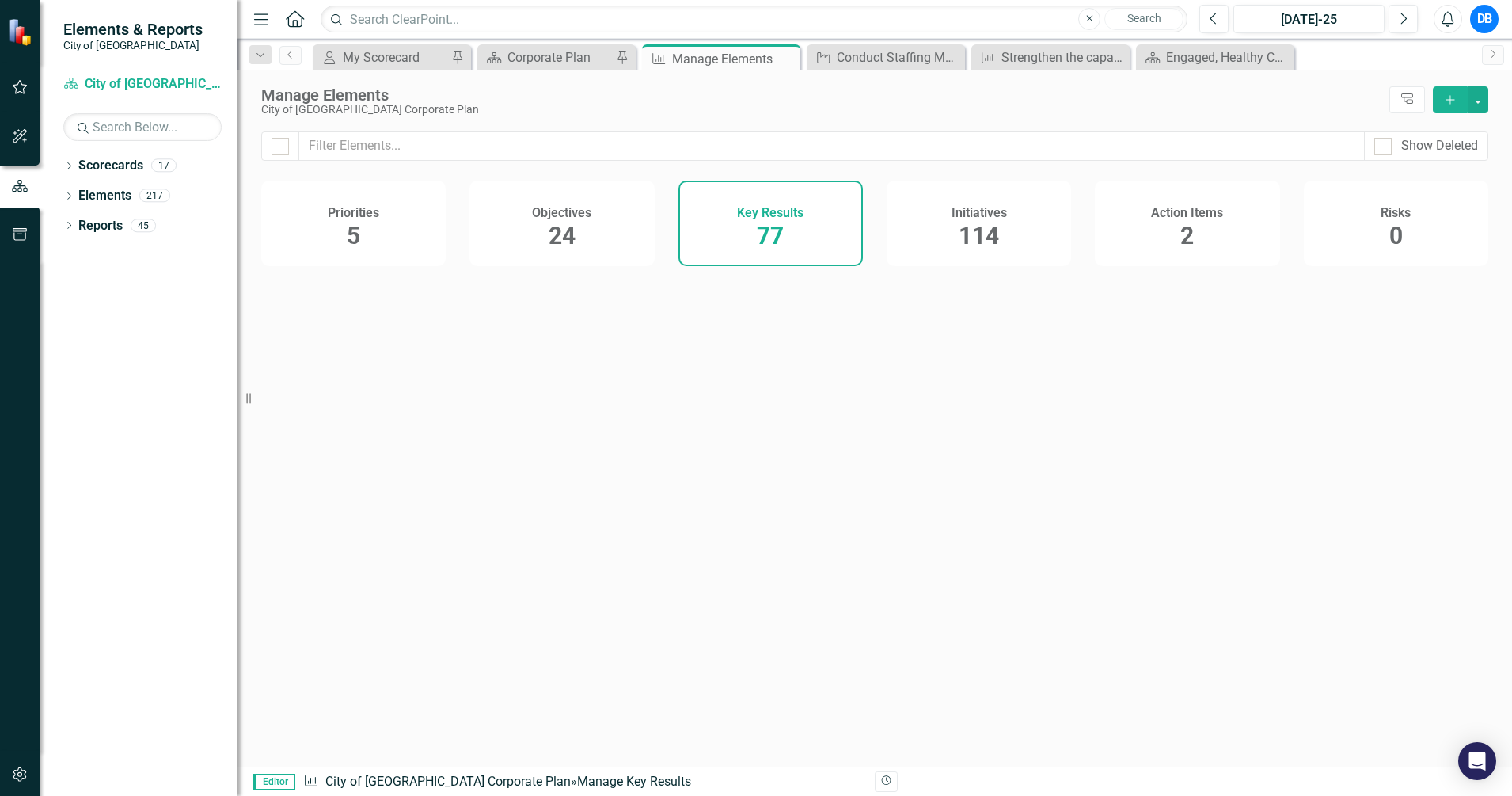
checkbox input "false"
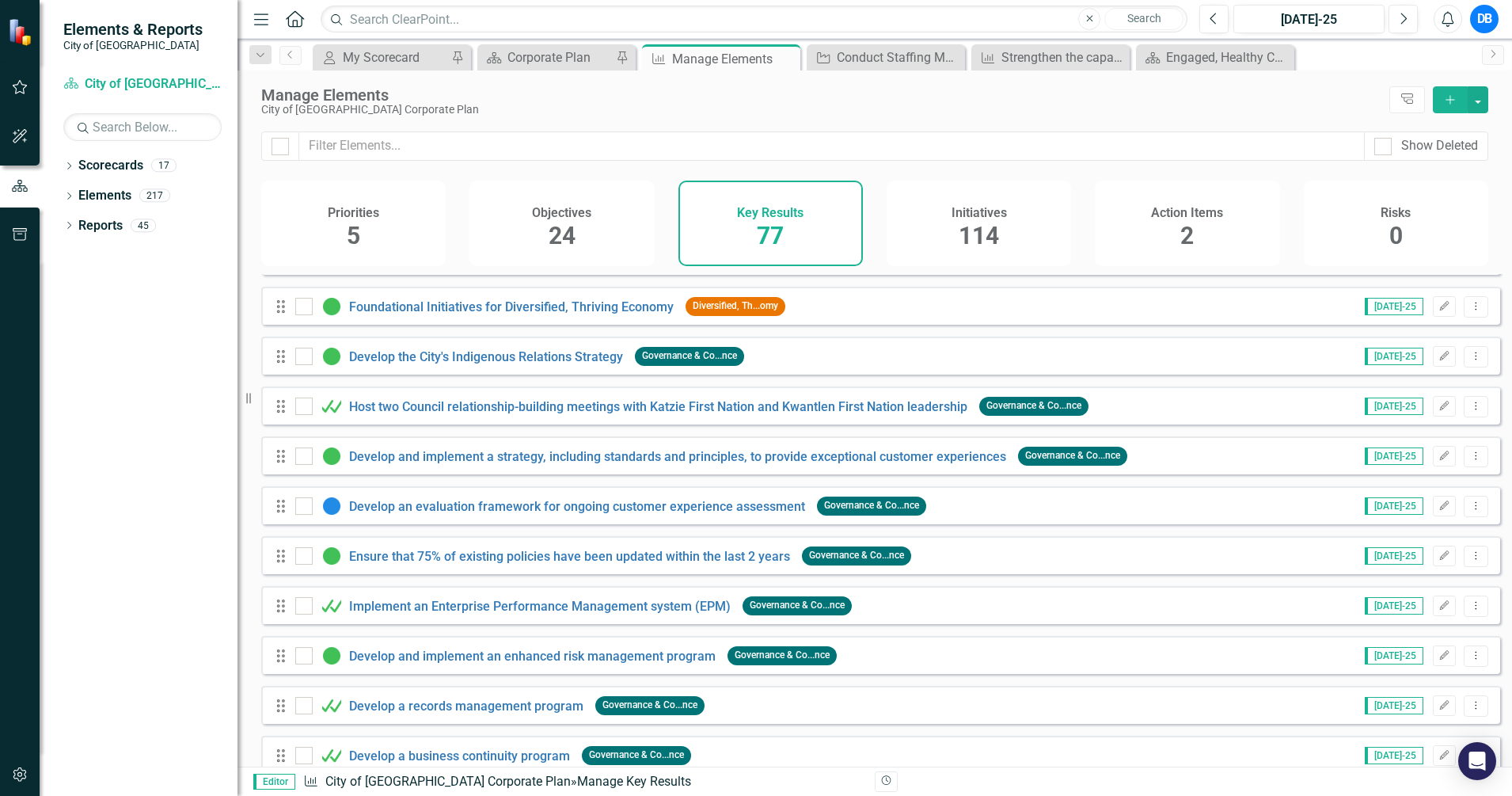
scroll to position [2475, 0]
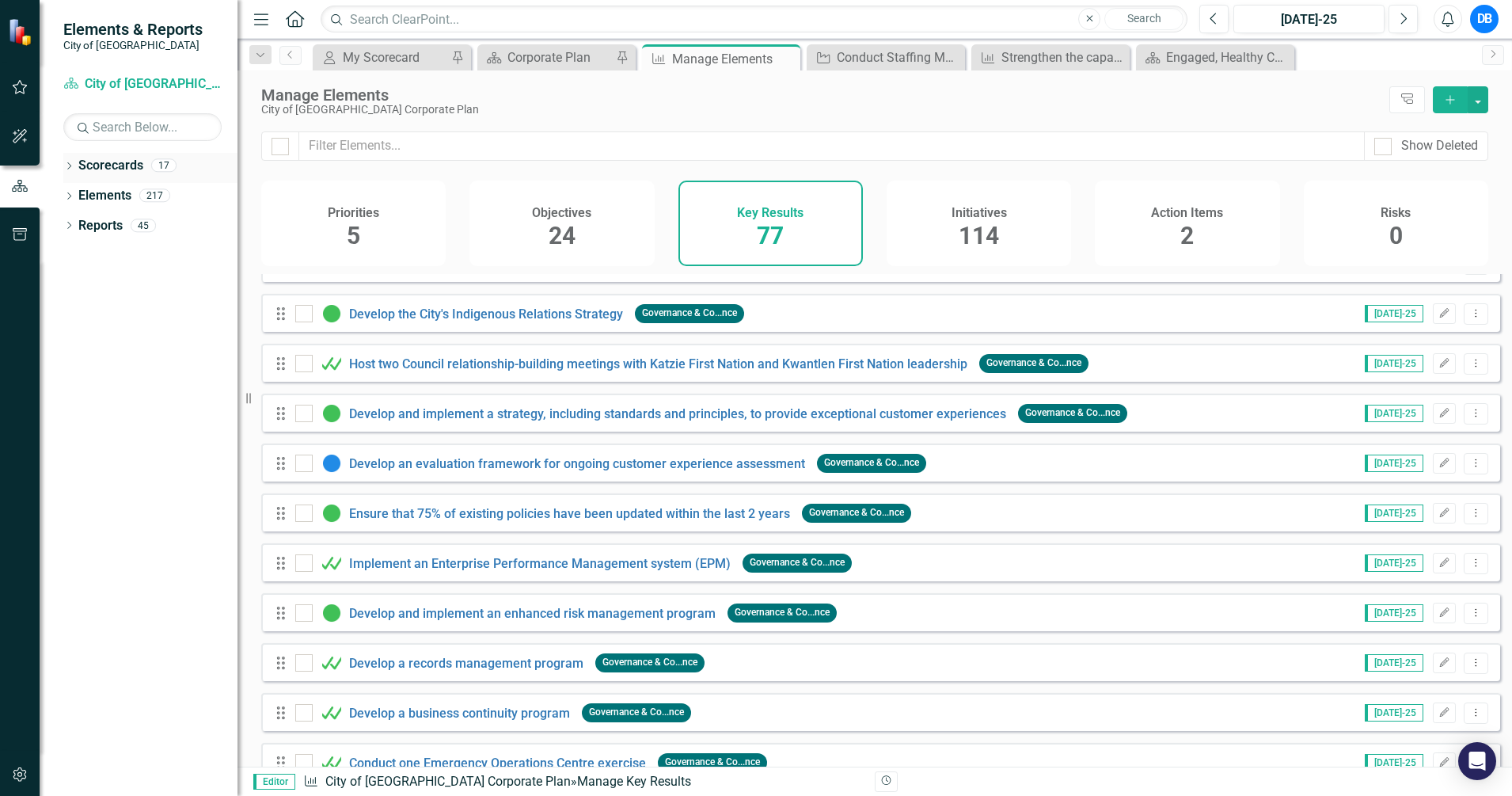
click at [69, 165] on icon "Dropdown" at bounding box center [68, 167] width 11 height 8
click at [103, 194] on link "City of [GEOGRAPHIC_DATA] Corporate Plan" at bounding box center [162, 197] width 151 height 18
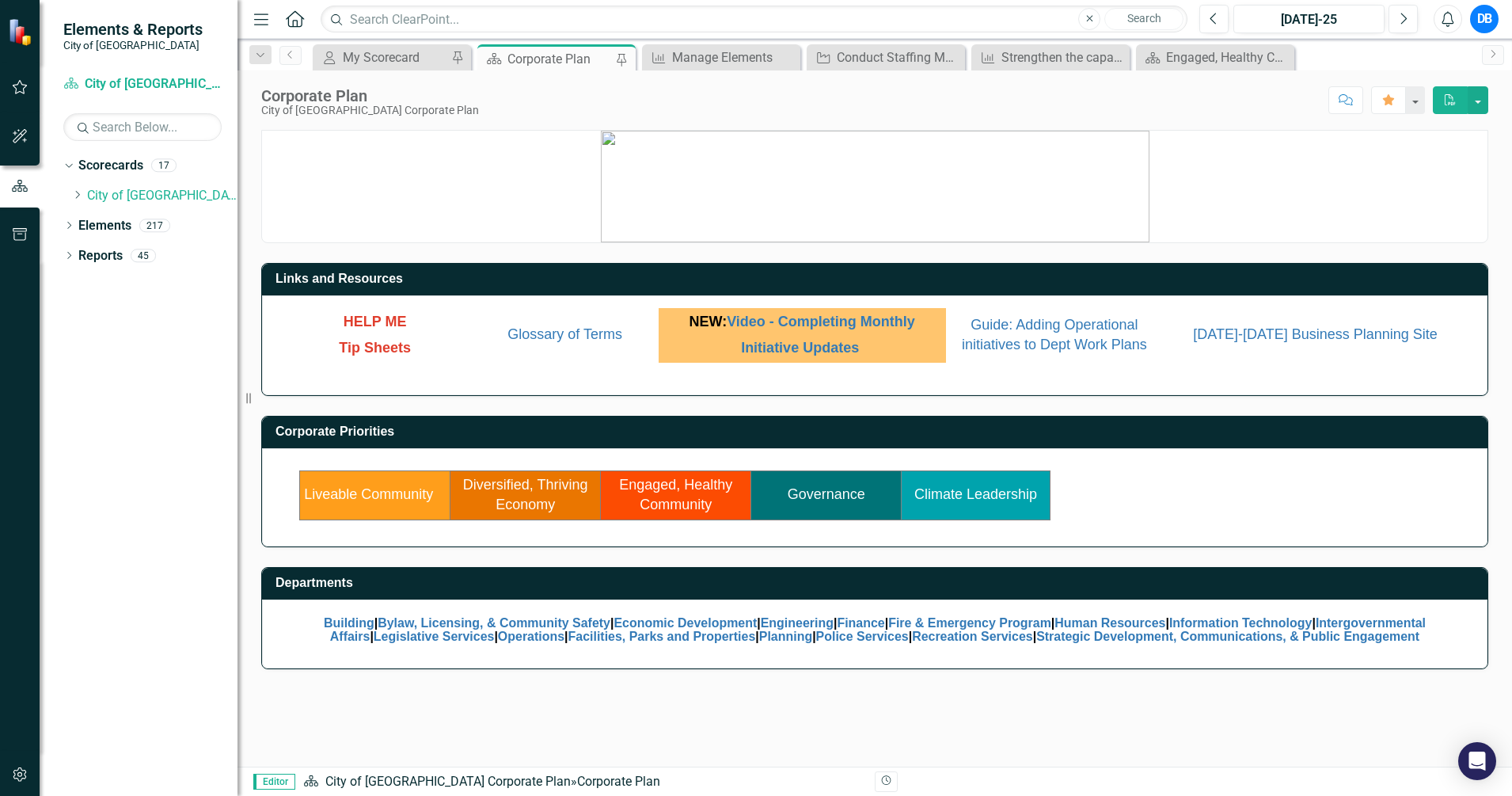
click at [677, 497] on link "Engaged, Healthy Community" at bounding box center [676, 495] width 113 height 37
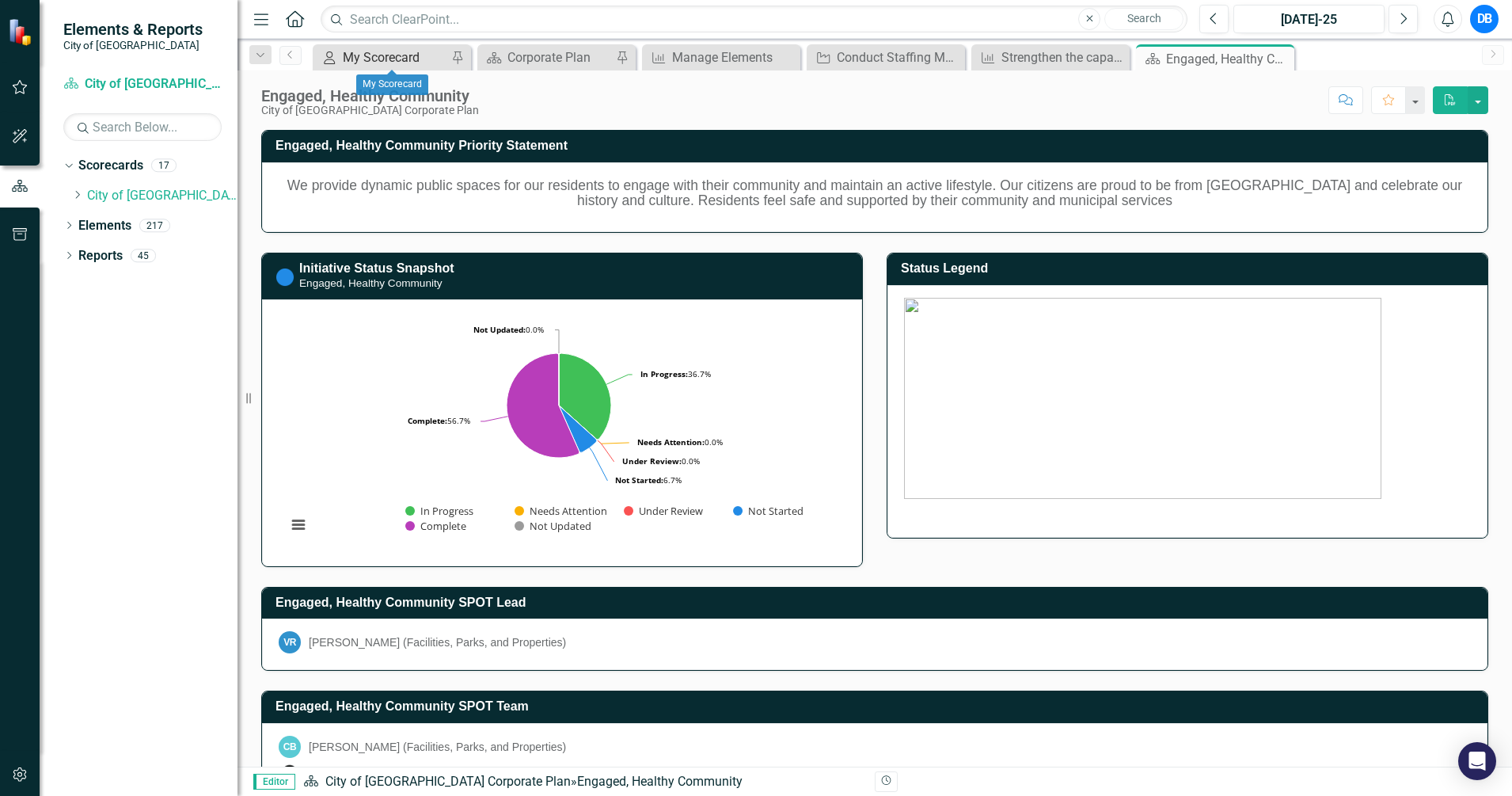
click at [396, 49] on div "My Scorecard" at bounding box center [395, 57] width 105 height 20
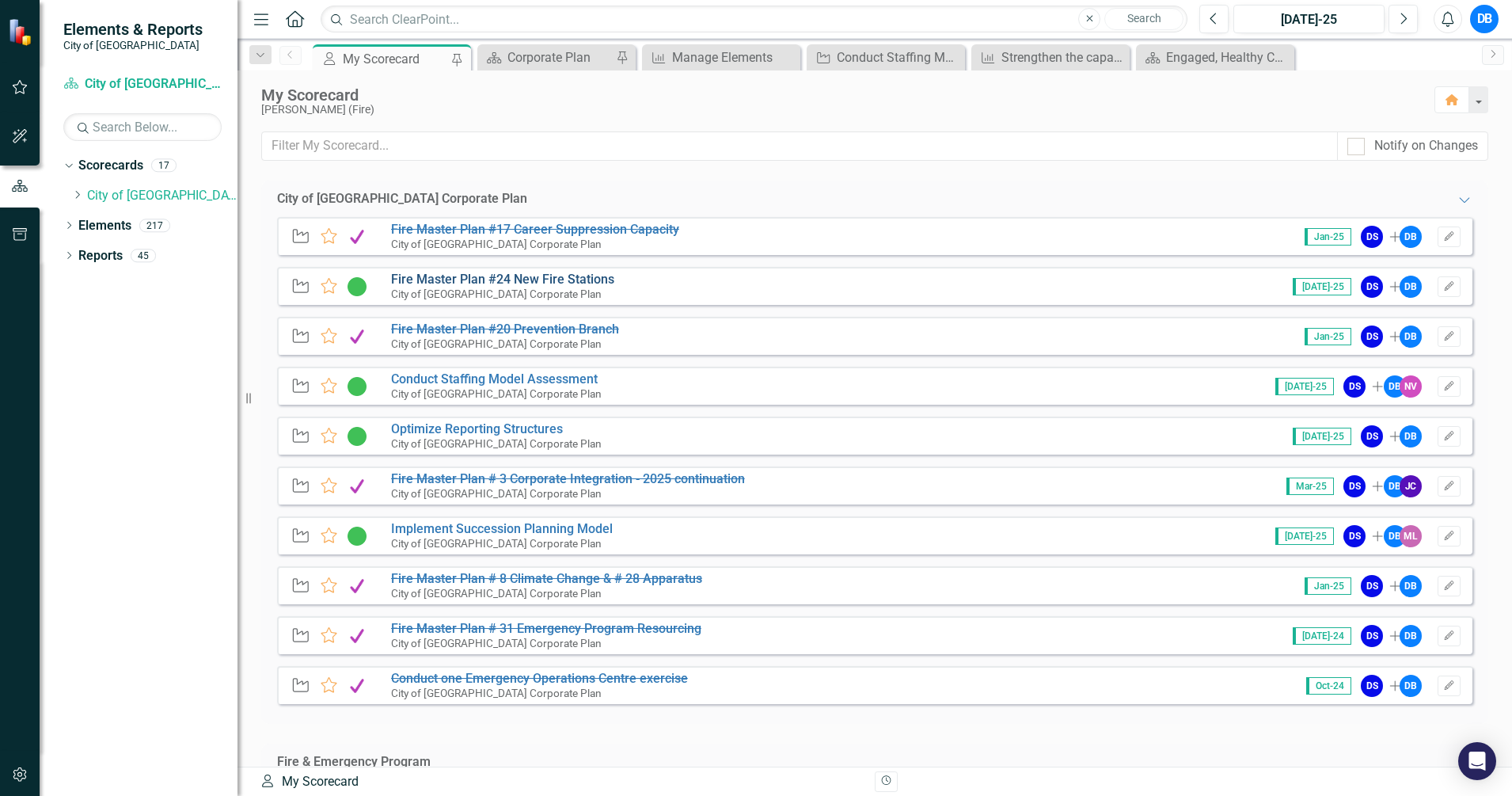
click at [534, 278] on link "Fire Master Plan #24 New Fire Stations" at bounding box center [503, 279] width 223 height 15
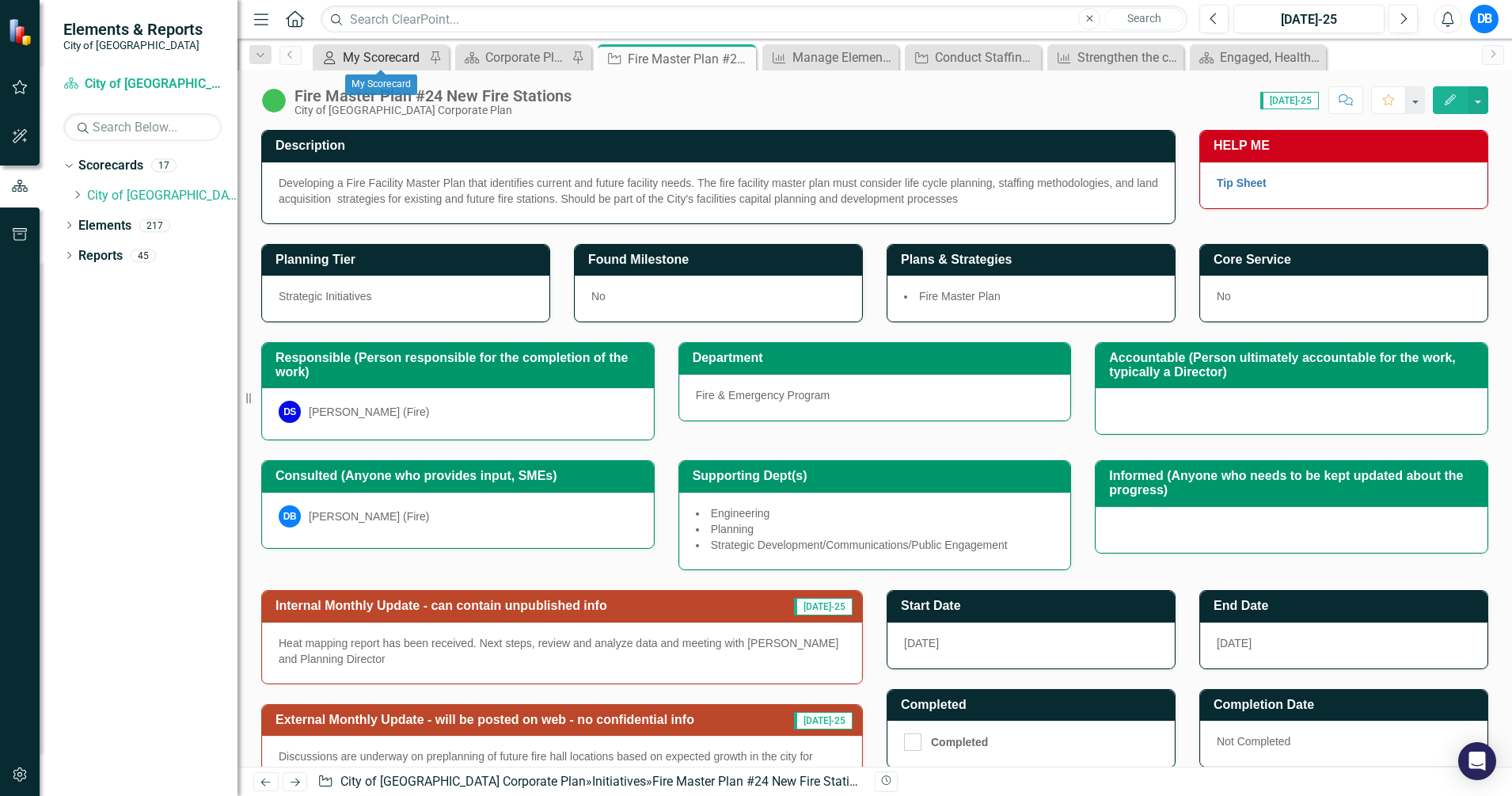
click at [396, 52] on div "My Scorecard" at bounding box center [384, 57] width 82 height 20
click at [121, 197] on link "City of [GEOGRAPHIC_DATA] Corporate Plan" at bounding box center [162, 197] width 151 height 18
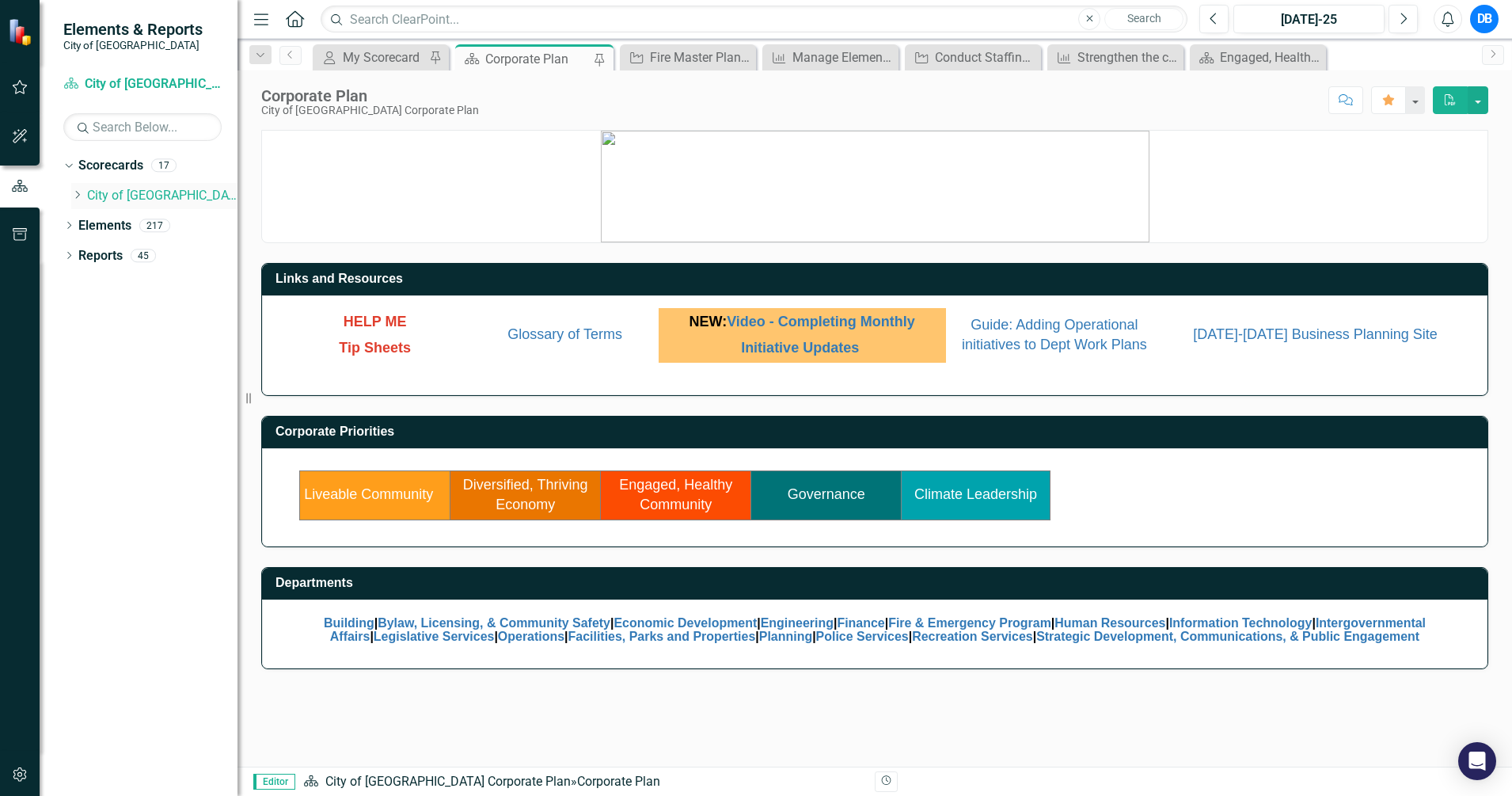
click at [77, 192] on icon at bounding box center [77, 195] width 4 height 8
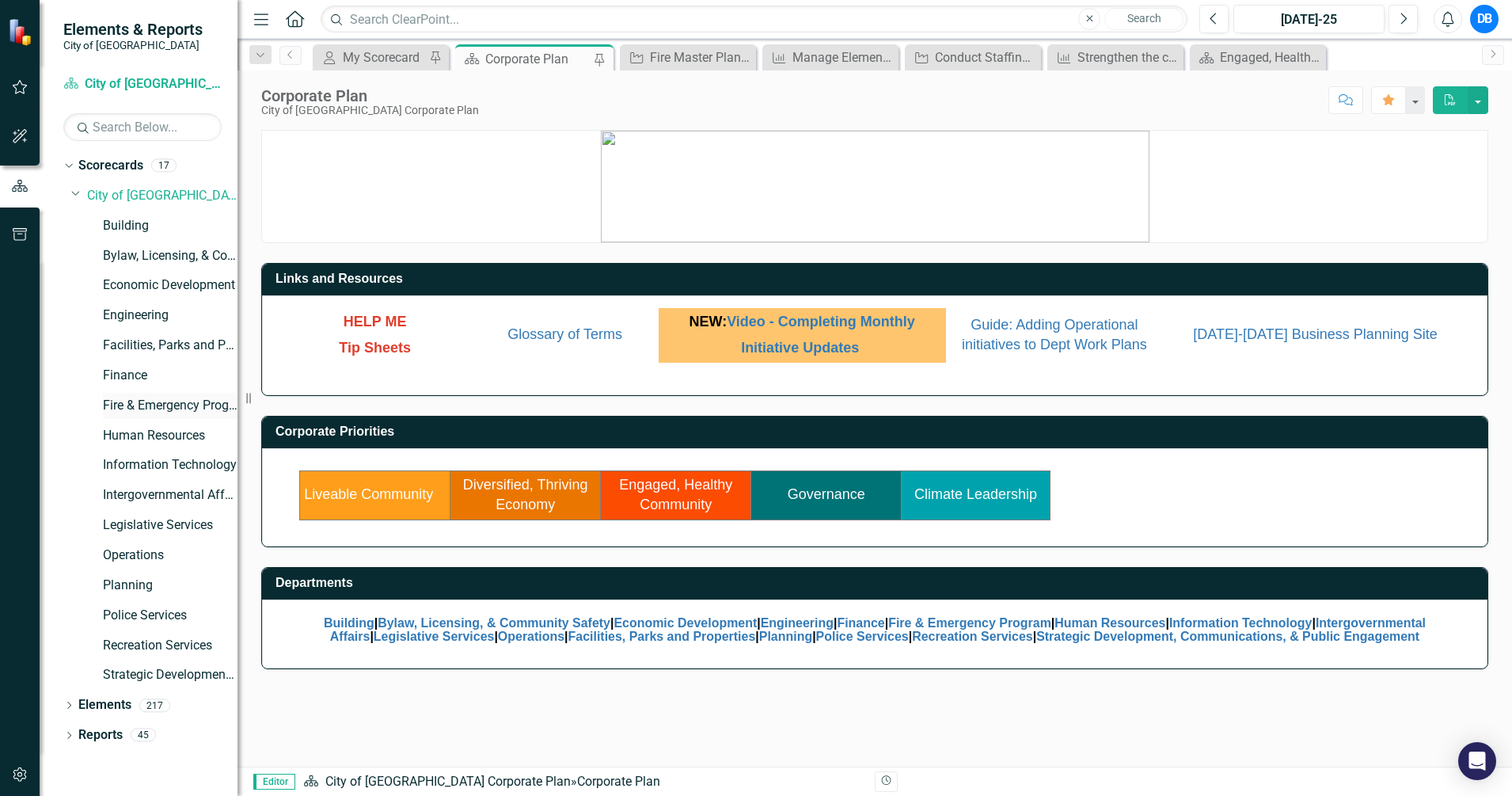
click at [136, 405] on link "Fire & Emergency Program" at bounding box center [171, 406] width 135 height 18
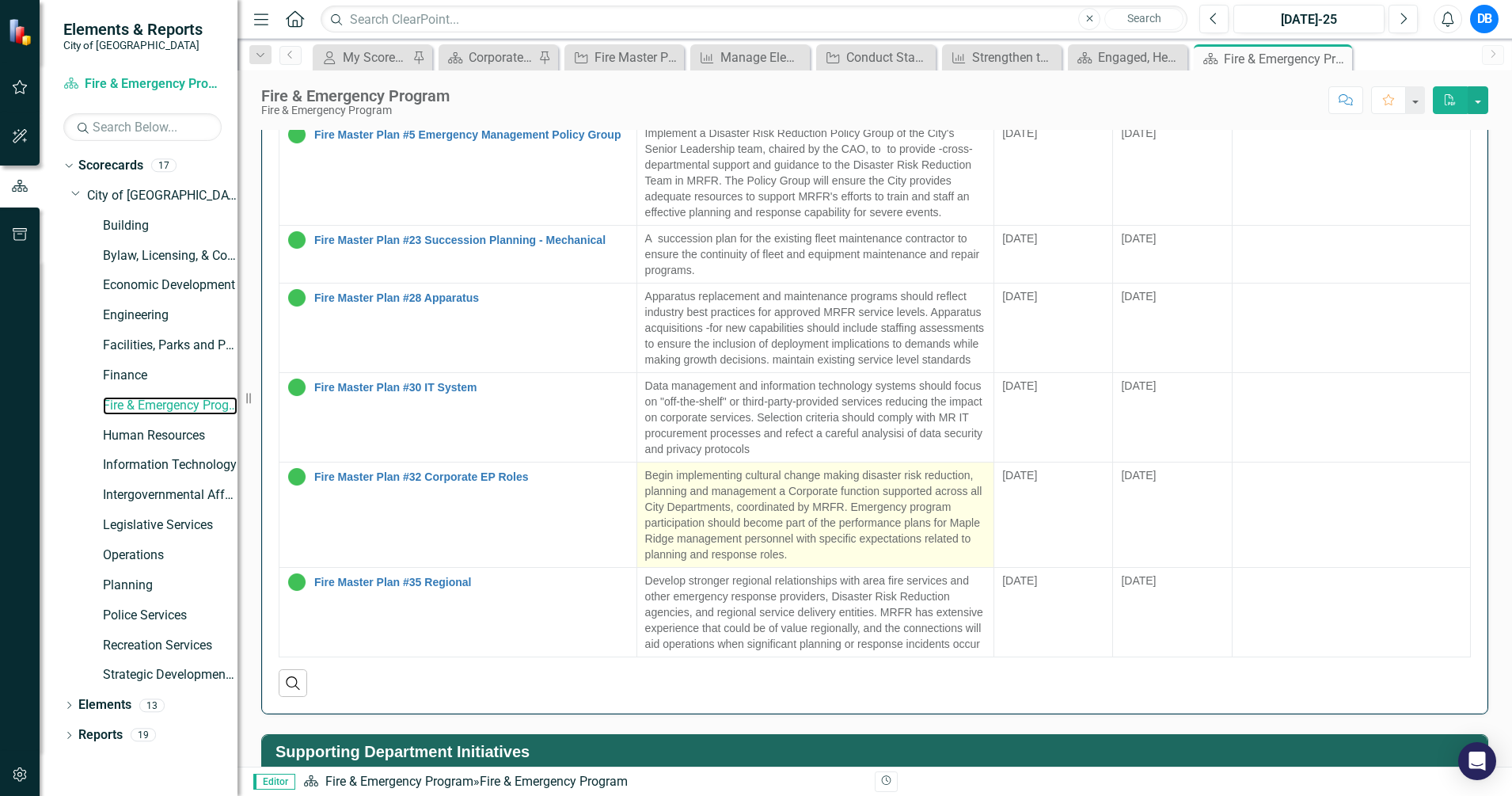
scroll to position [1386, 0]
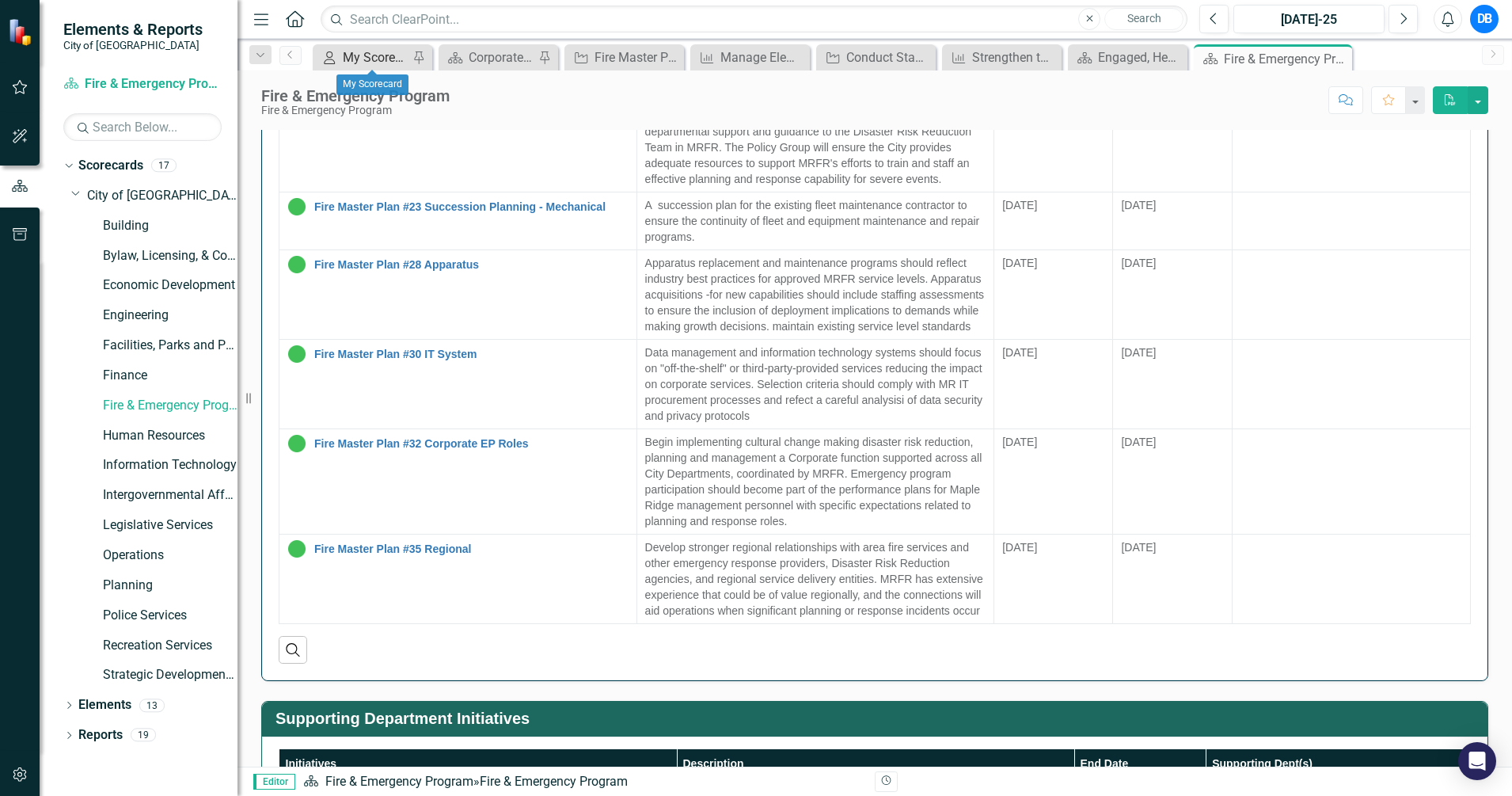
click at [354, 58] on div "My Scorecard" at bounding box center [375, 57] width 66 height 20
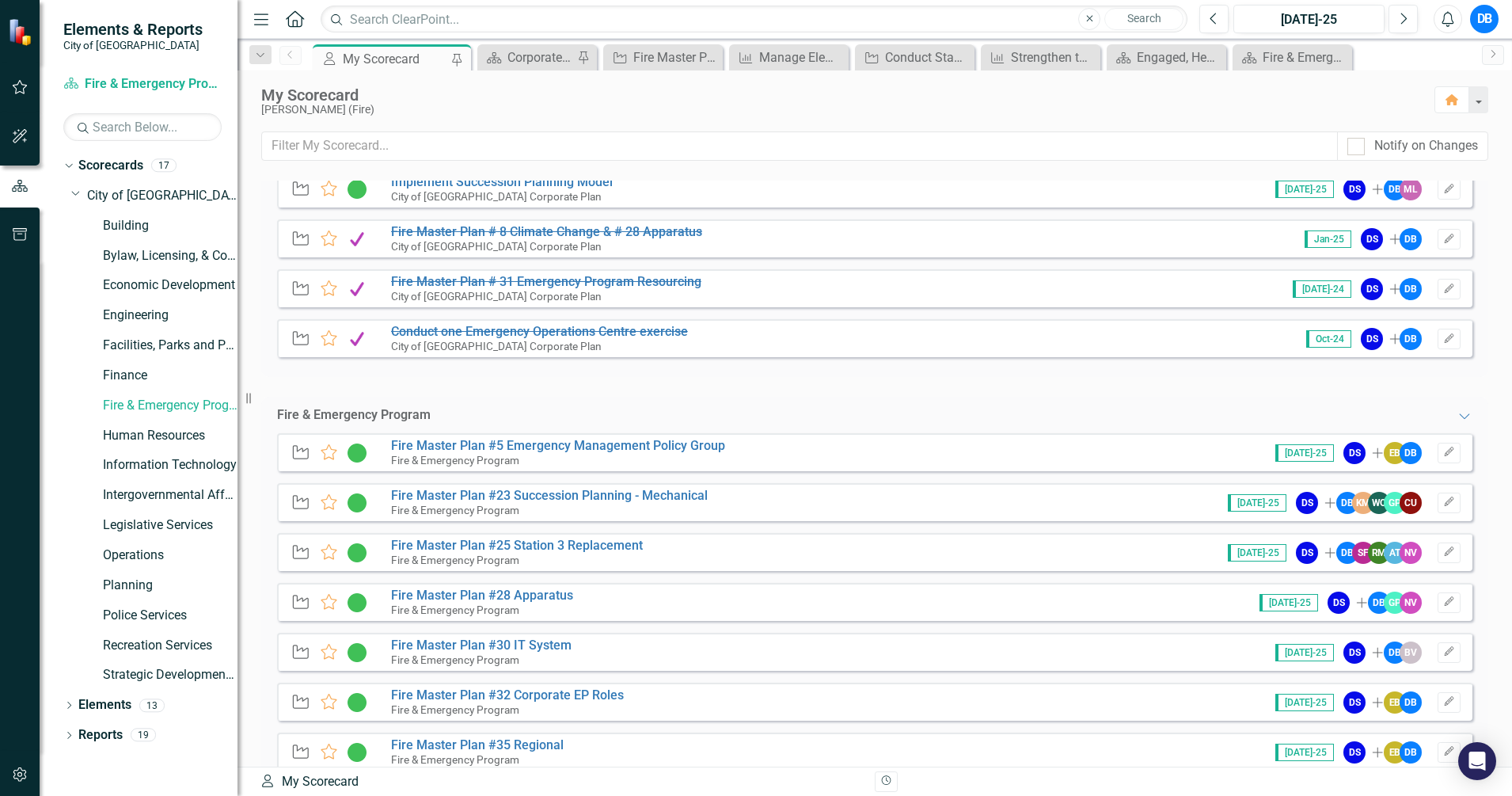
scroll to position [391, 0]
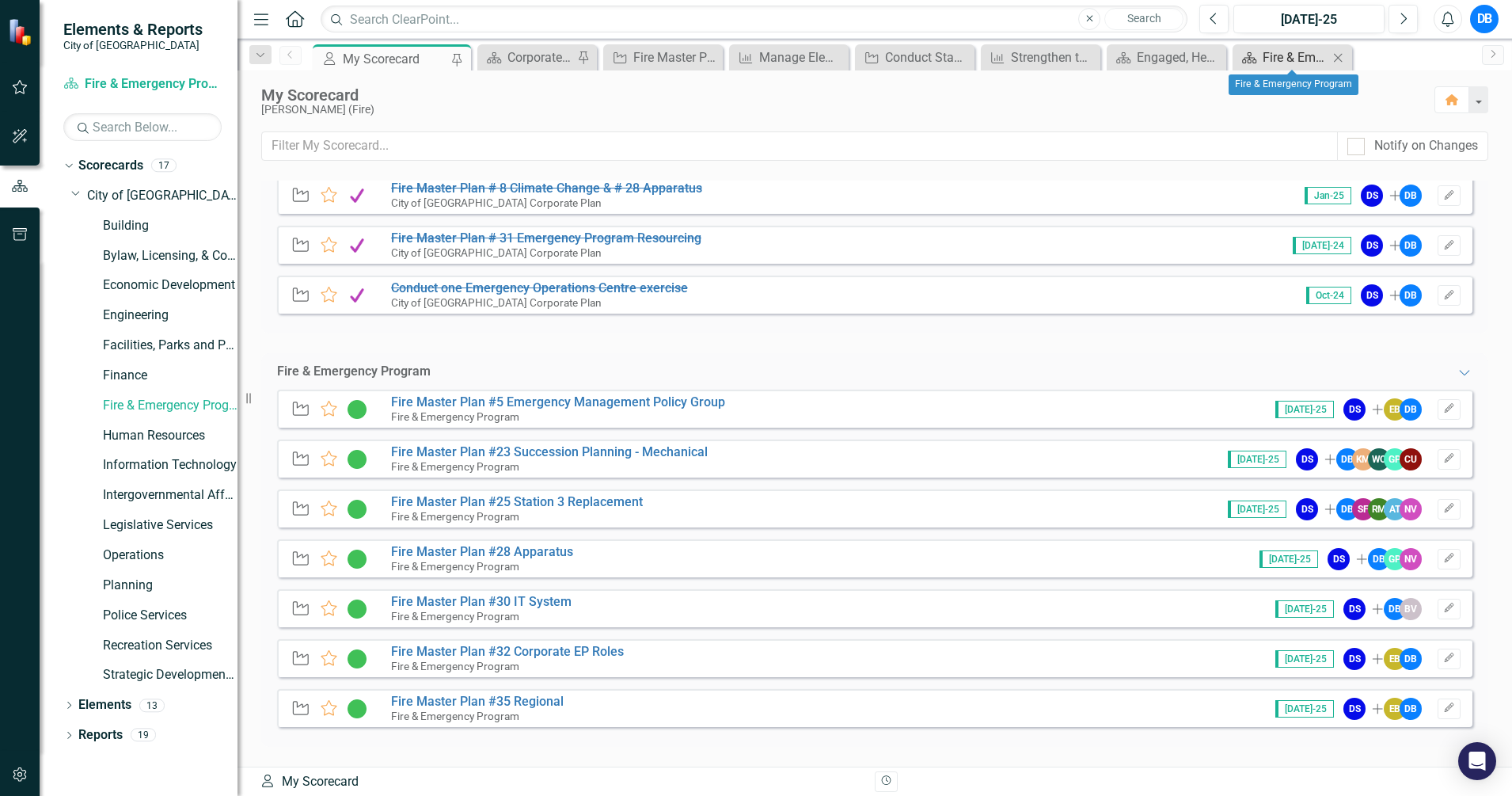
click at [1310, 55] on div "Fire & Emergency Program" at bounding box center [1296, 57] width 66 height 20
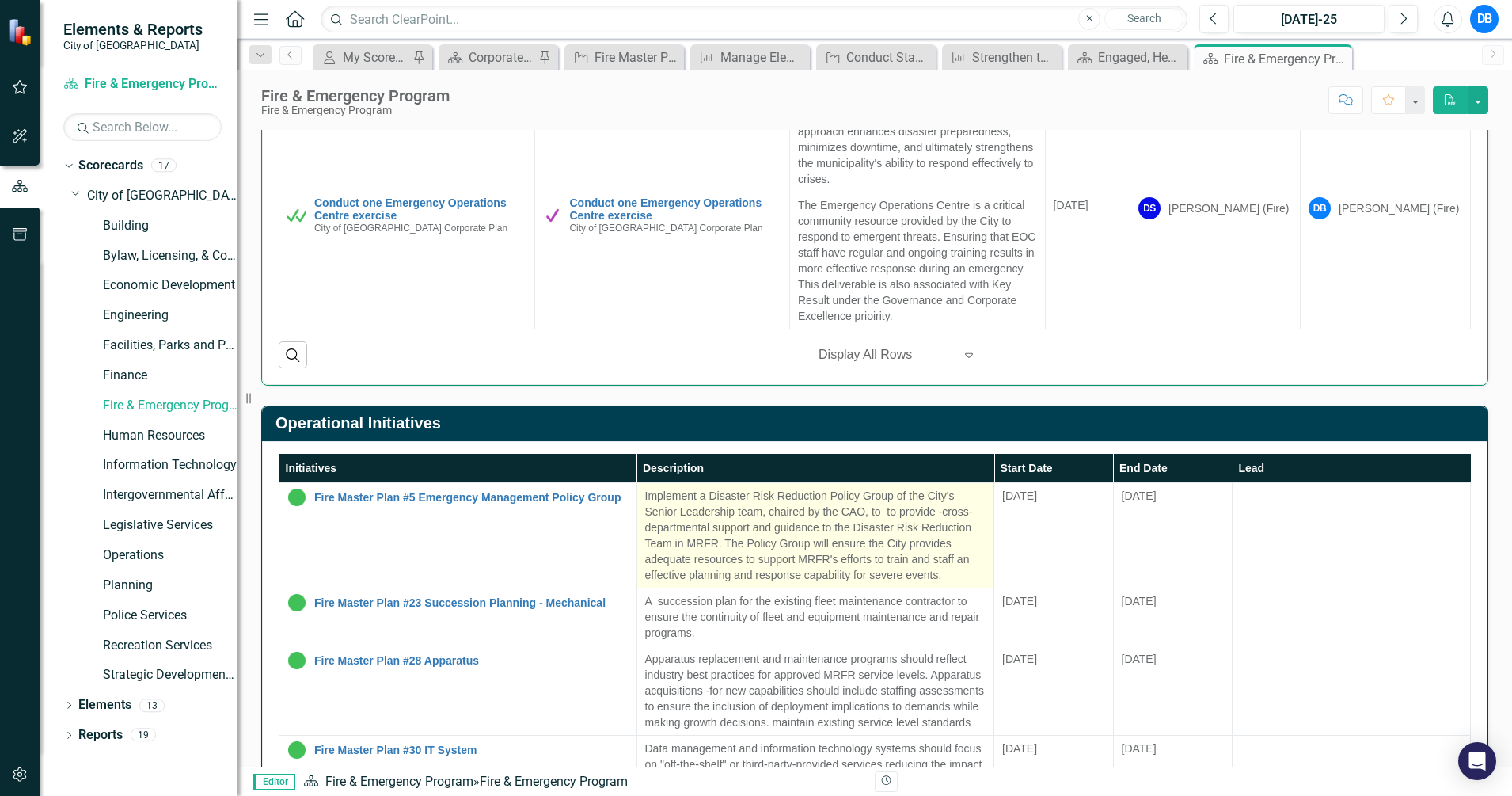
scroll to position [1, 0]
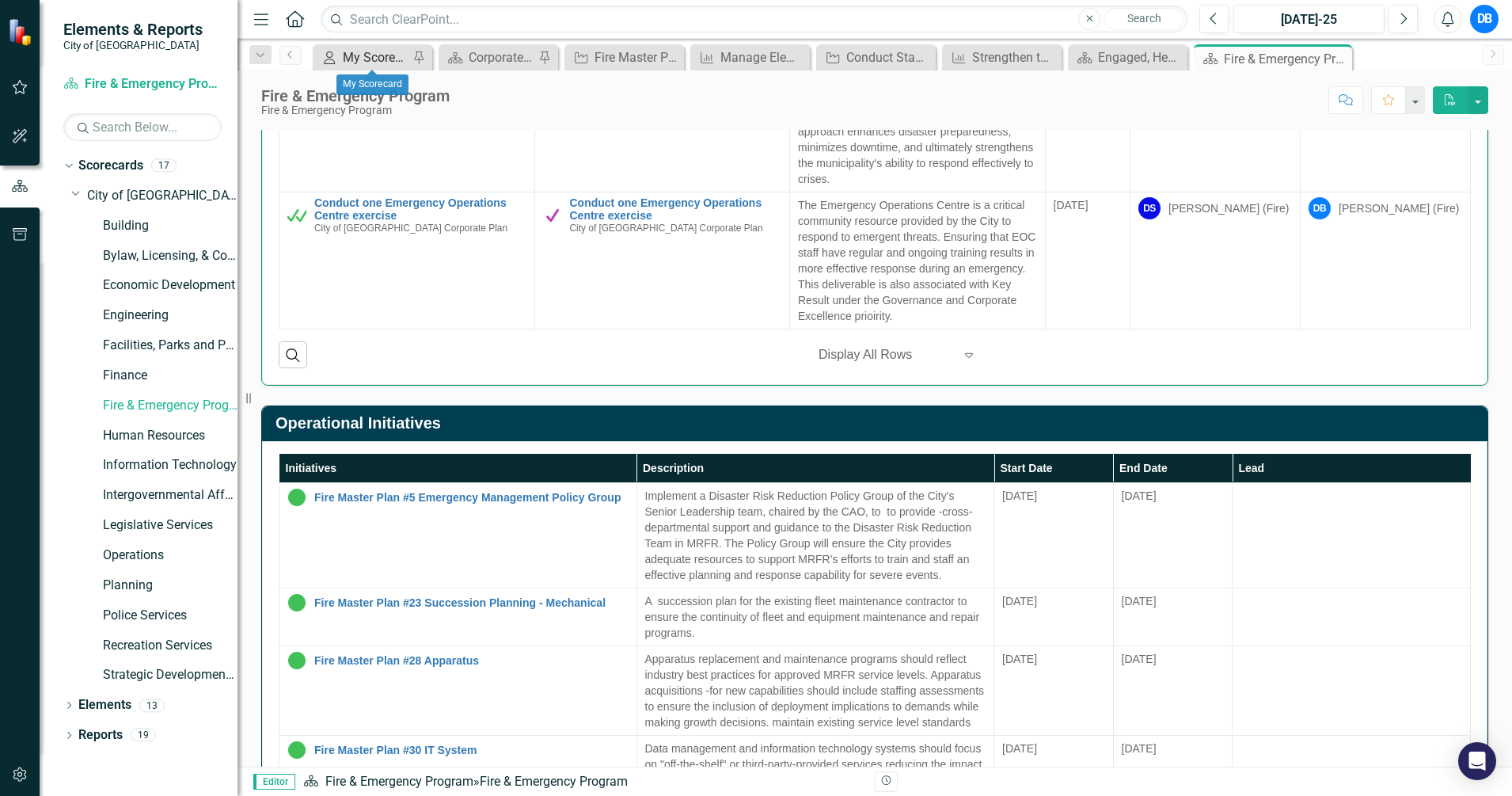
click at [359, 50] on div "My Scorecard" at bounding box center [375, 57] width 66 height 20
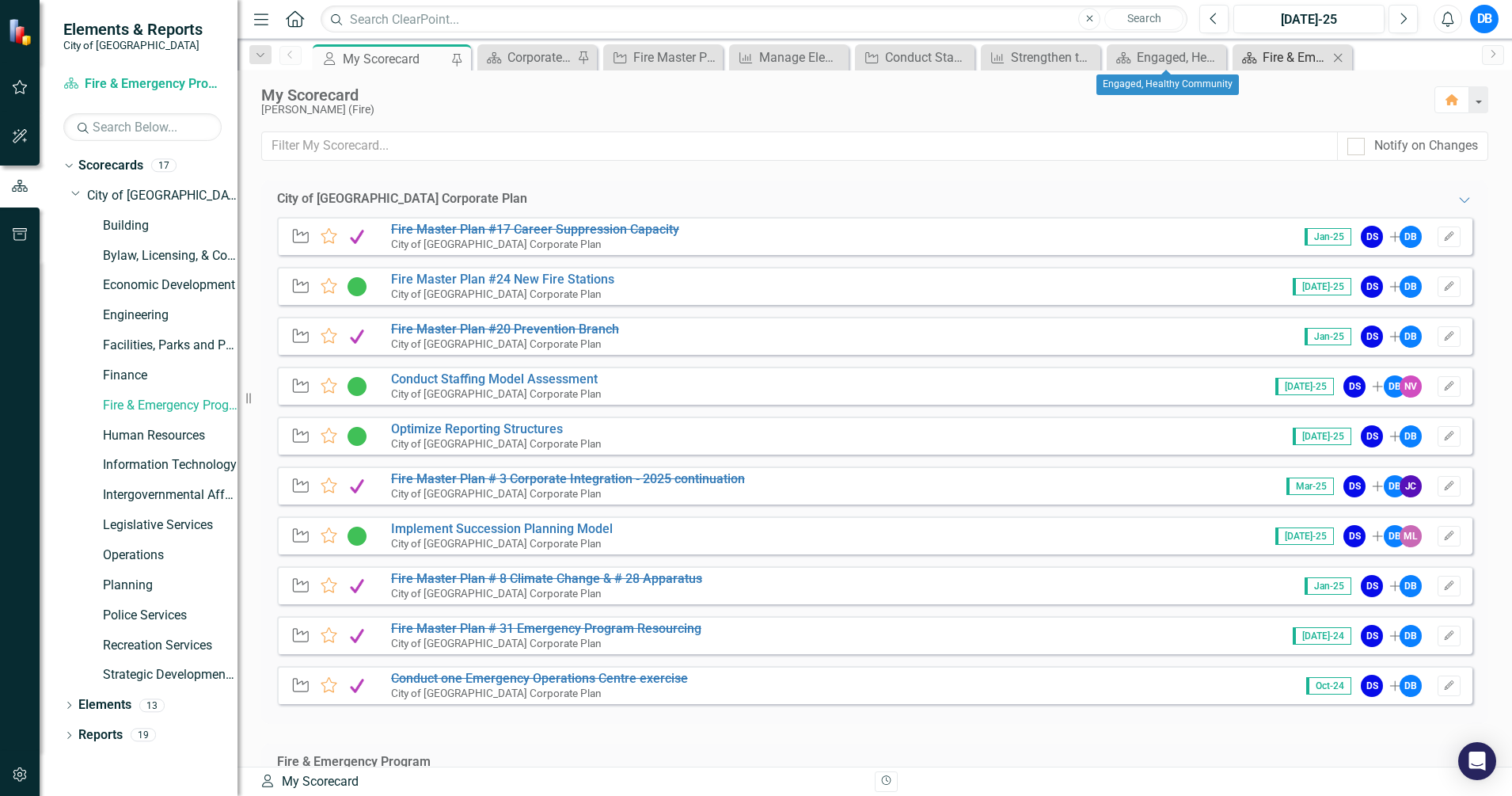
click at [1265, 59] on div "Fire & Emergency Program" at bounding box center [1296, 57] width 66 height 20
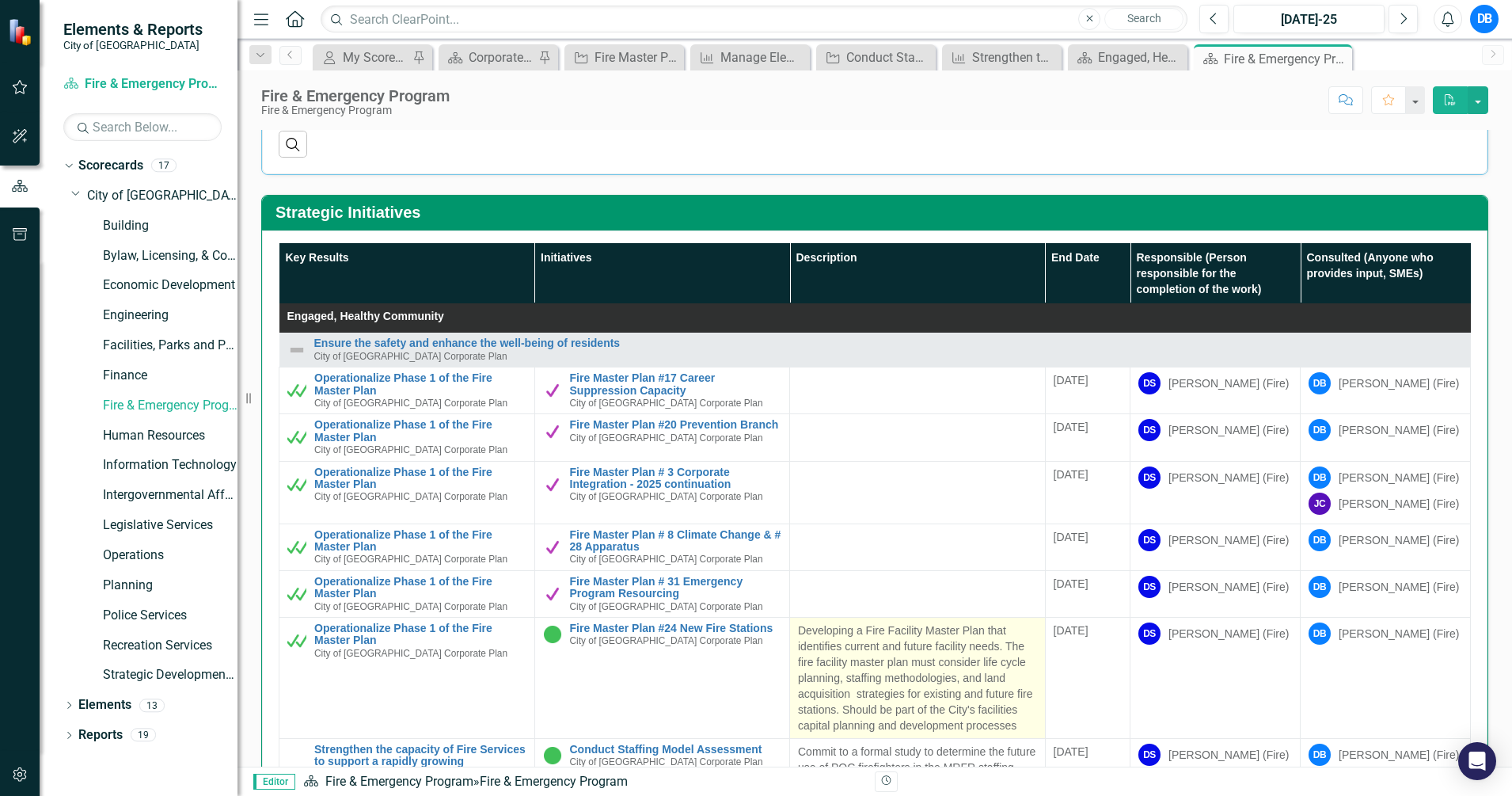
scroll to position [495, 0]
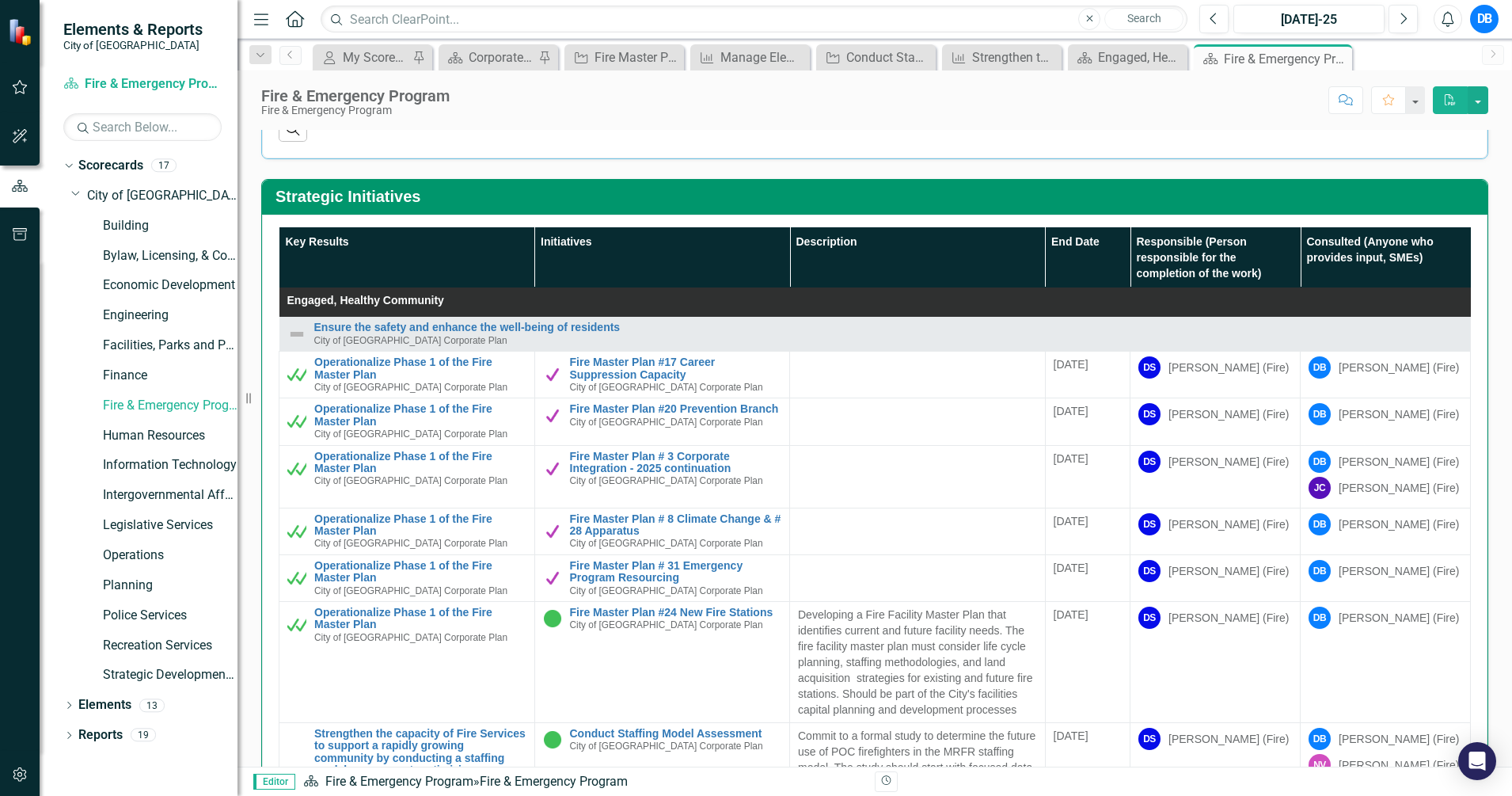
drag, startPoint x: 533, startPoint y: 262, endPoint x: 557, endPoint y: 262, distance: 24.0
click at [557, 262] on th "Initiatives" at bounding box center [662, 257] width 255 height 60
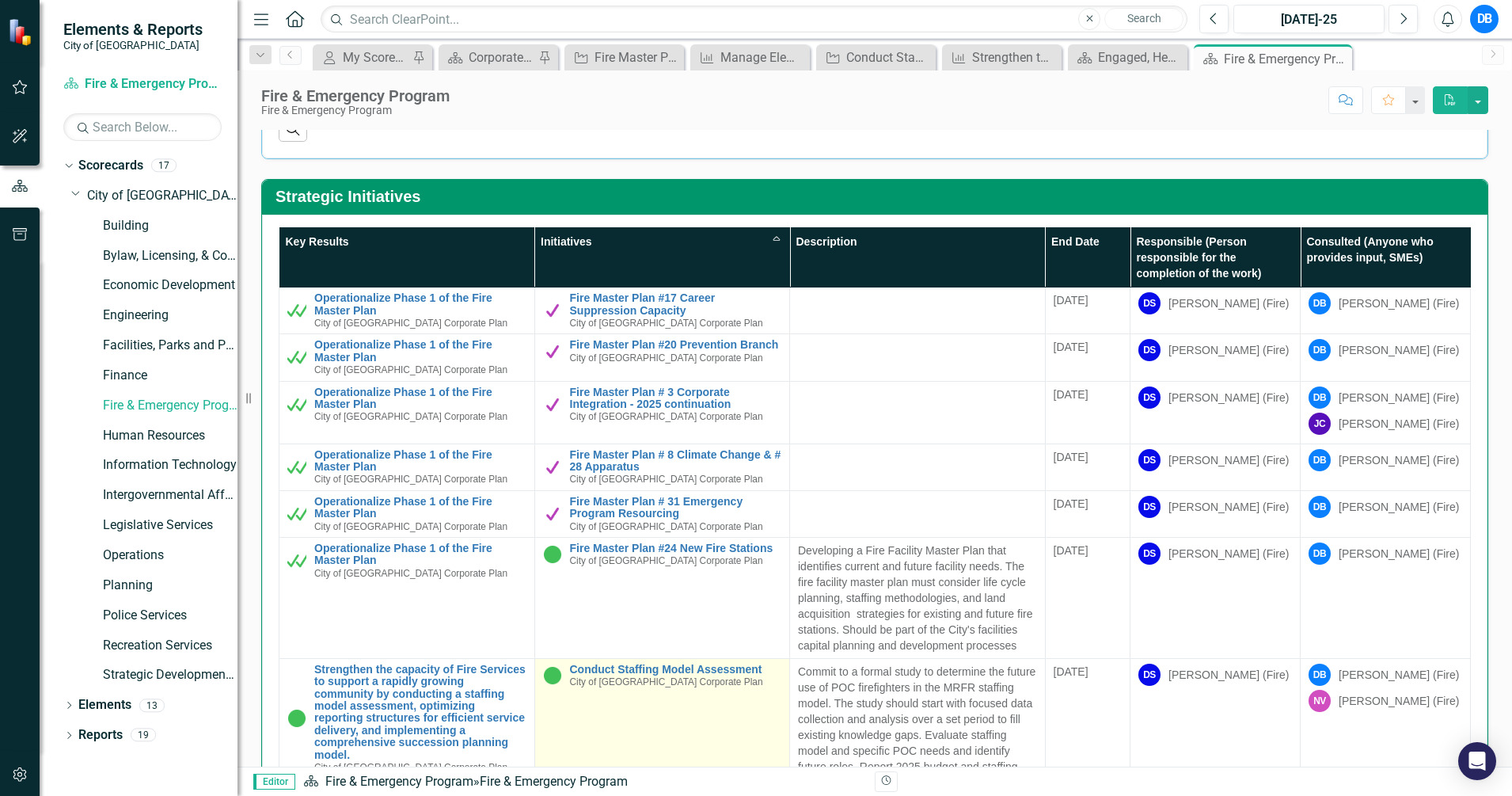
scroll to position [0, 0]
